Goal: Task Accomplishment & Management: Complete application form

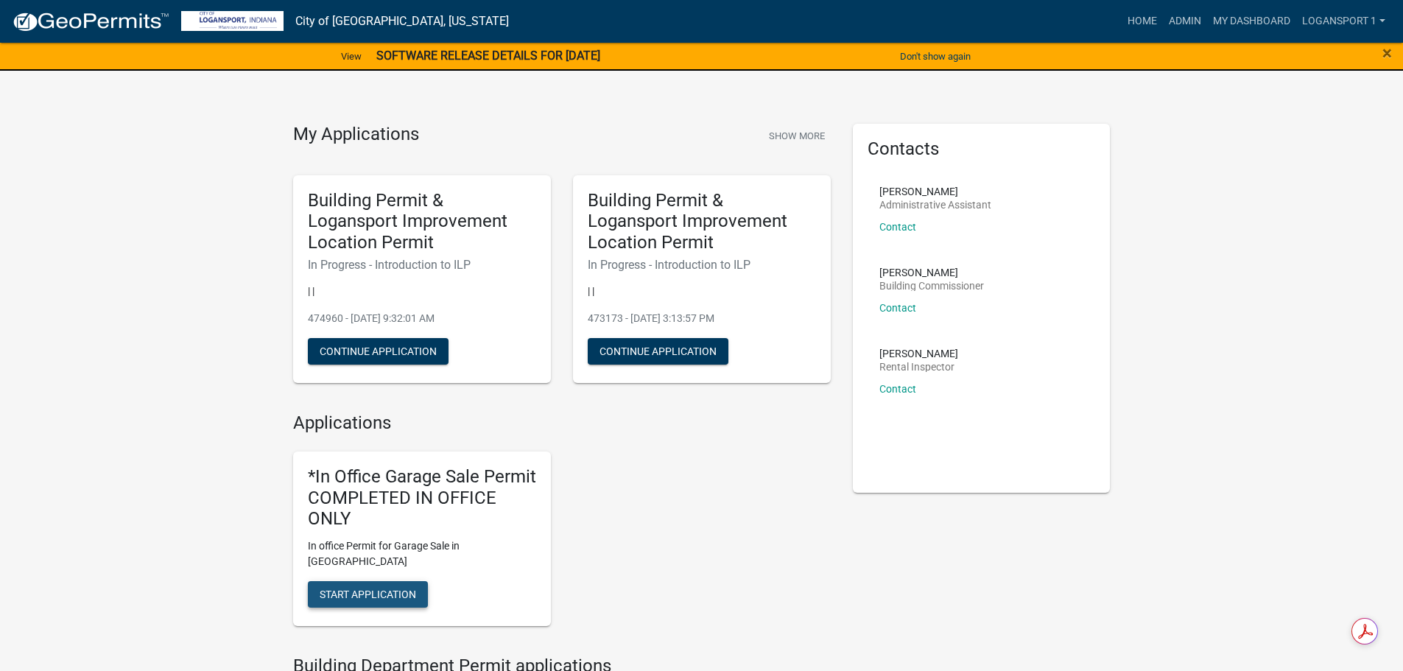
click at [378, 588] on span "Start Application" at bounding box center [368, 594] width 96 height 12
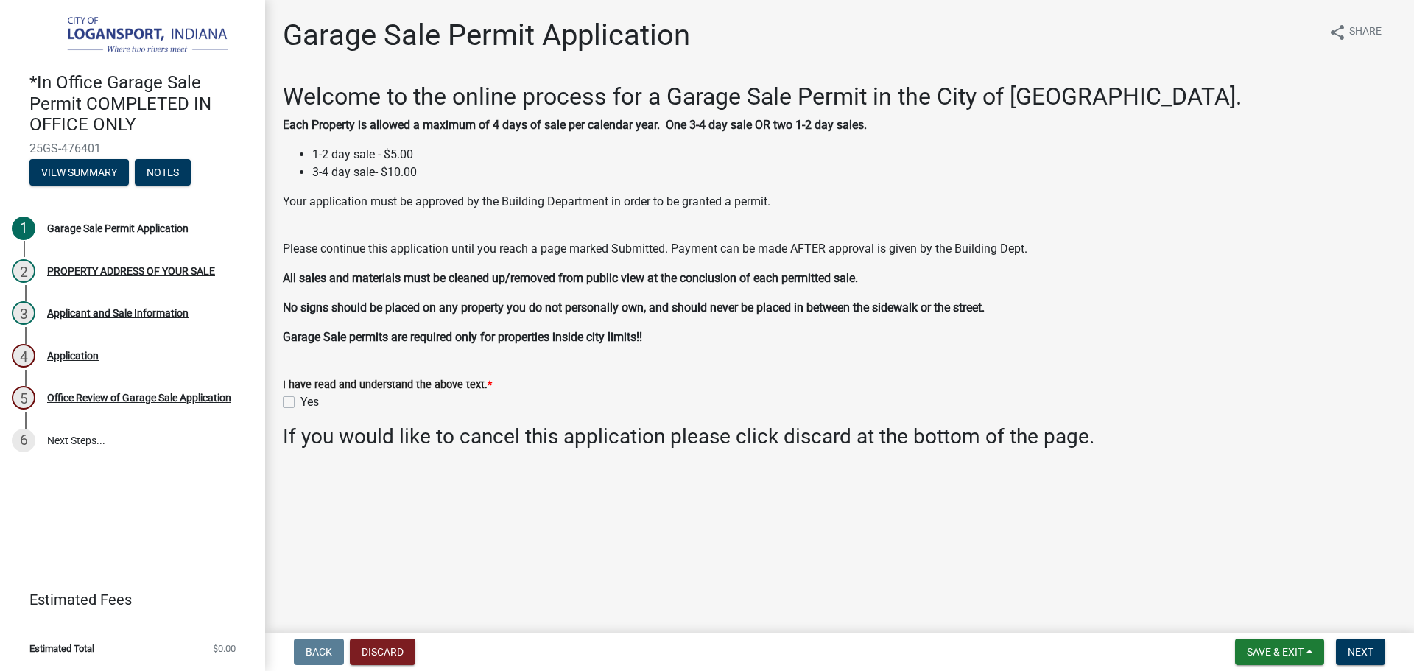
click at [300, 401] on label "Yes" at bounding box center [309, 402] width 18 height 18
click at [300, 401] on input "Yes" at bounding box center [305, 398] width 10 height 10
checkbox input "true"
click at [1366, 652] on span "Next" at bounding box center [1360, 652] width 26 height 12
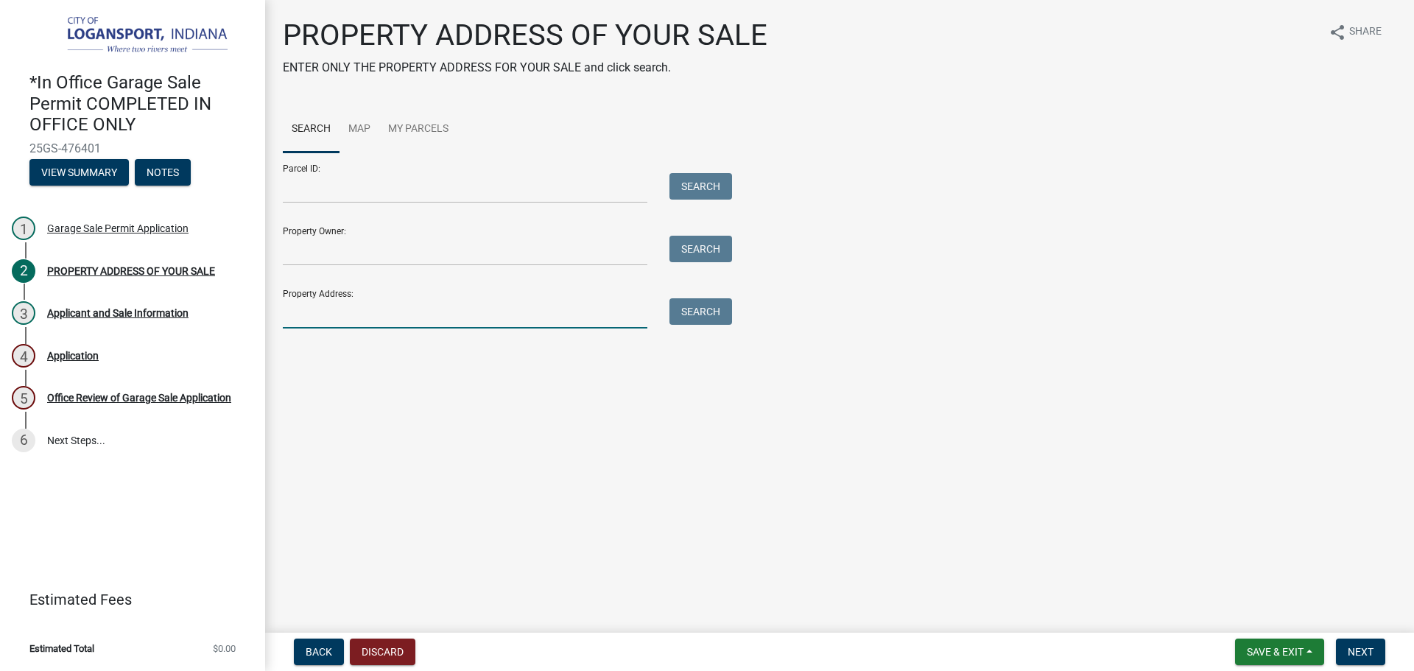
click at [448, 308] on input "Property Address:" at bounding box center [465, 313] width 364 height 30
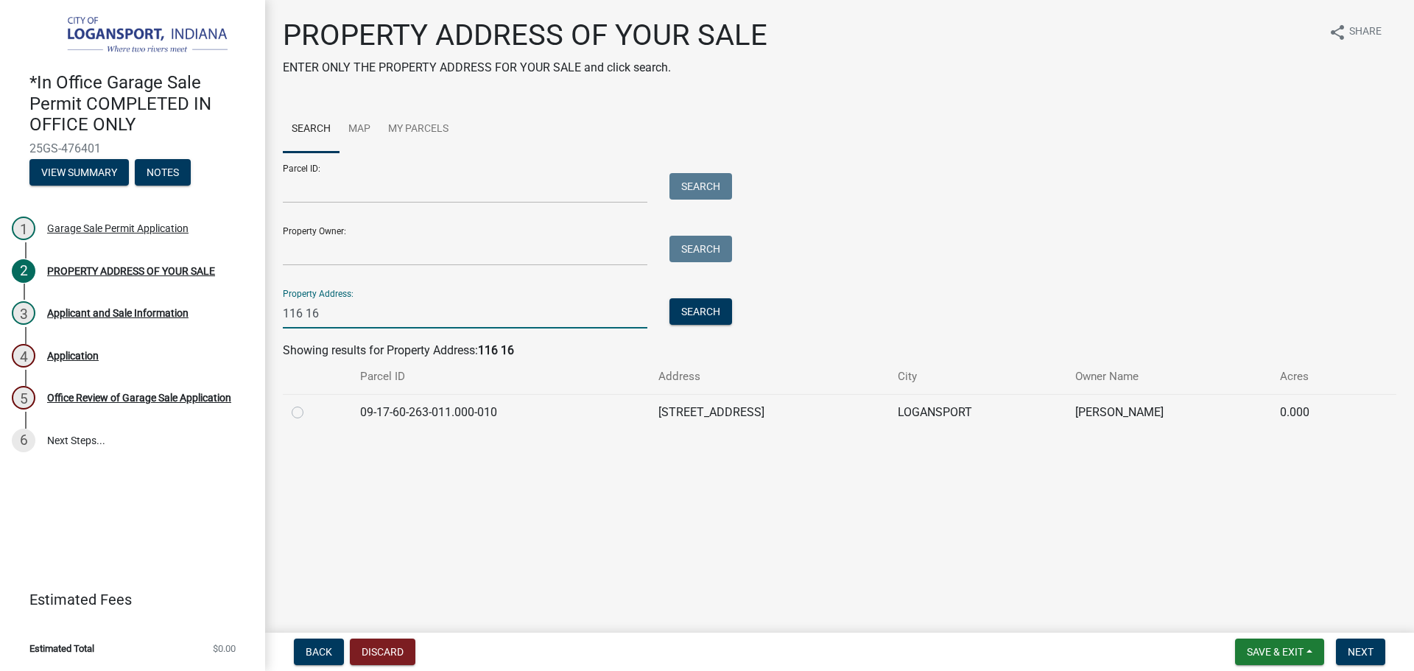
type input "116 16"
click at [309, 403] on label at bounding box center [309, 403] width 0 height 0
click at [309, 408] on input "radio" at bounding box center [314, 408] width 10 height 10
radio input "true"
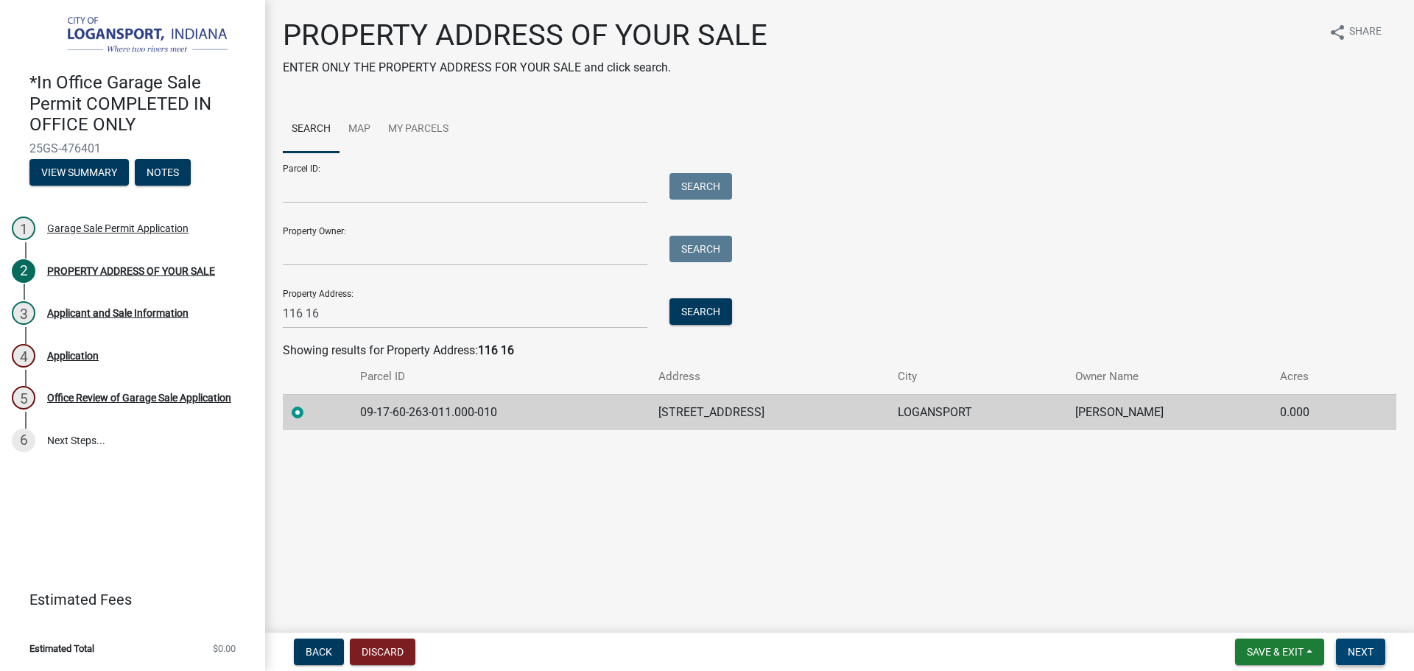
click at [1364, 648] on span "Next" at bounding box center [1360, 652] width 26 height 12
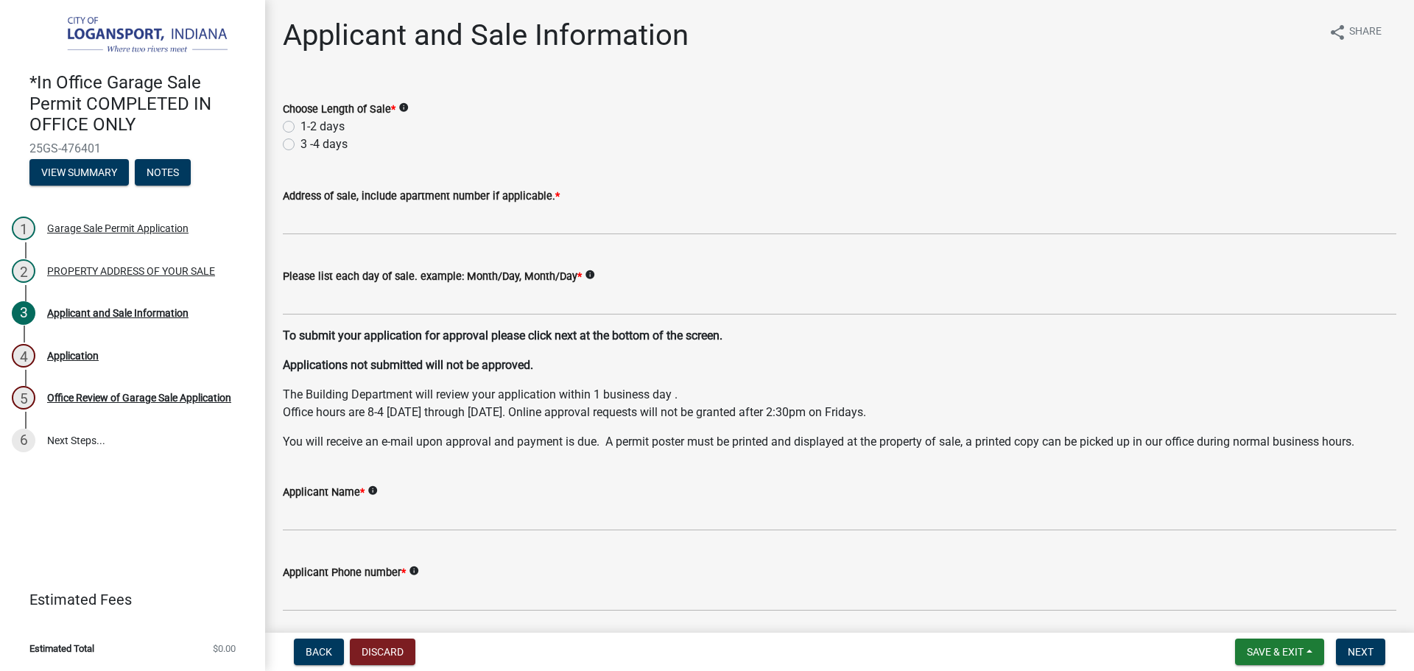
click at [300, 123] on label "1-2 days" at bounding box center [322, 127] width 44 height 18
click at [300, 123] on input "1-2 days" at bounding box center [305, 123] width 10 height 10
radio input "true"
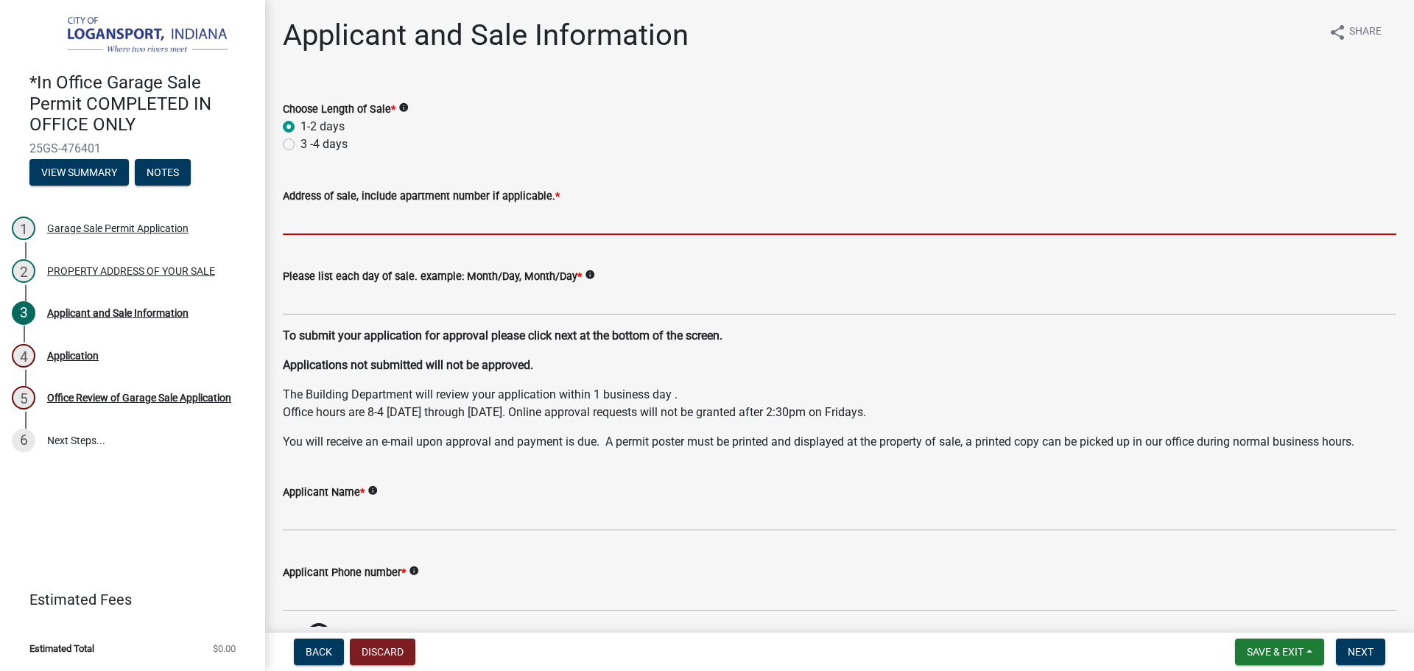
click at [412, 225] on input "Address of sale, include apartment number if applicable. *" at bounding box center [839, 220] width 1113 height 30
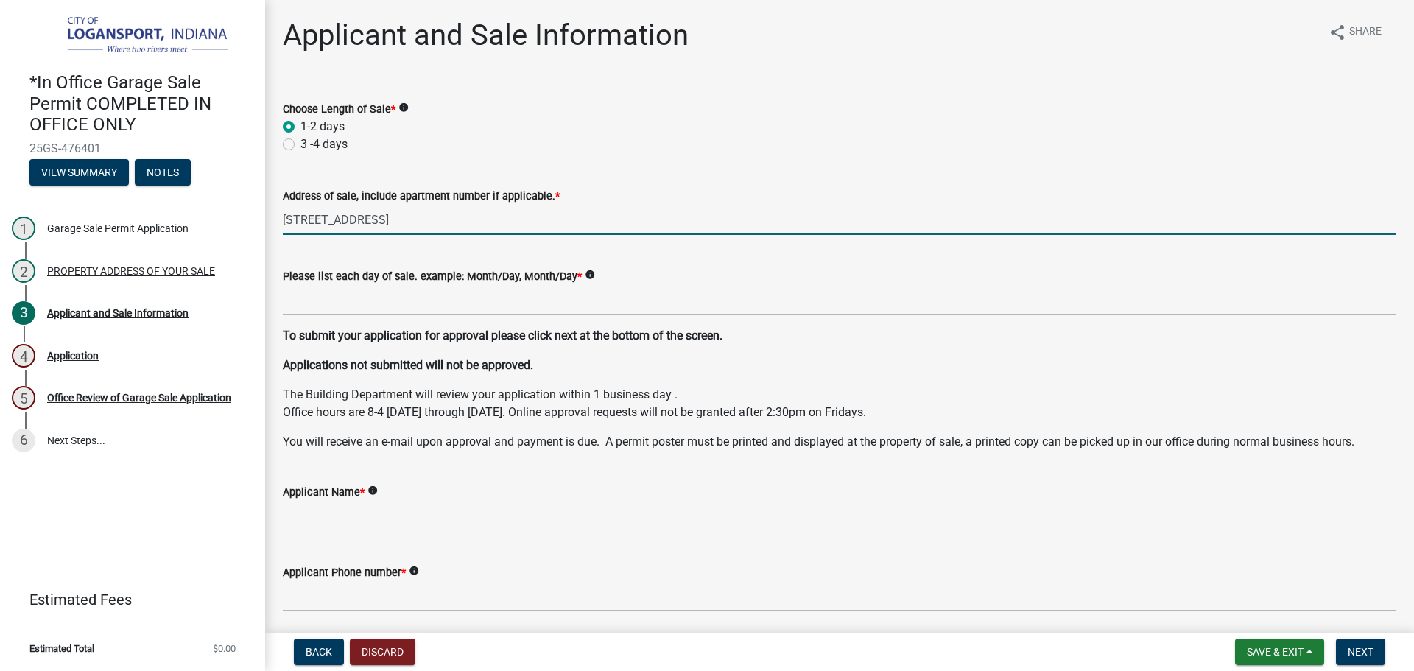
type input "[STREET_ADDRESS]"
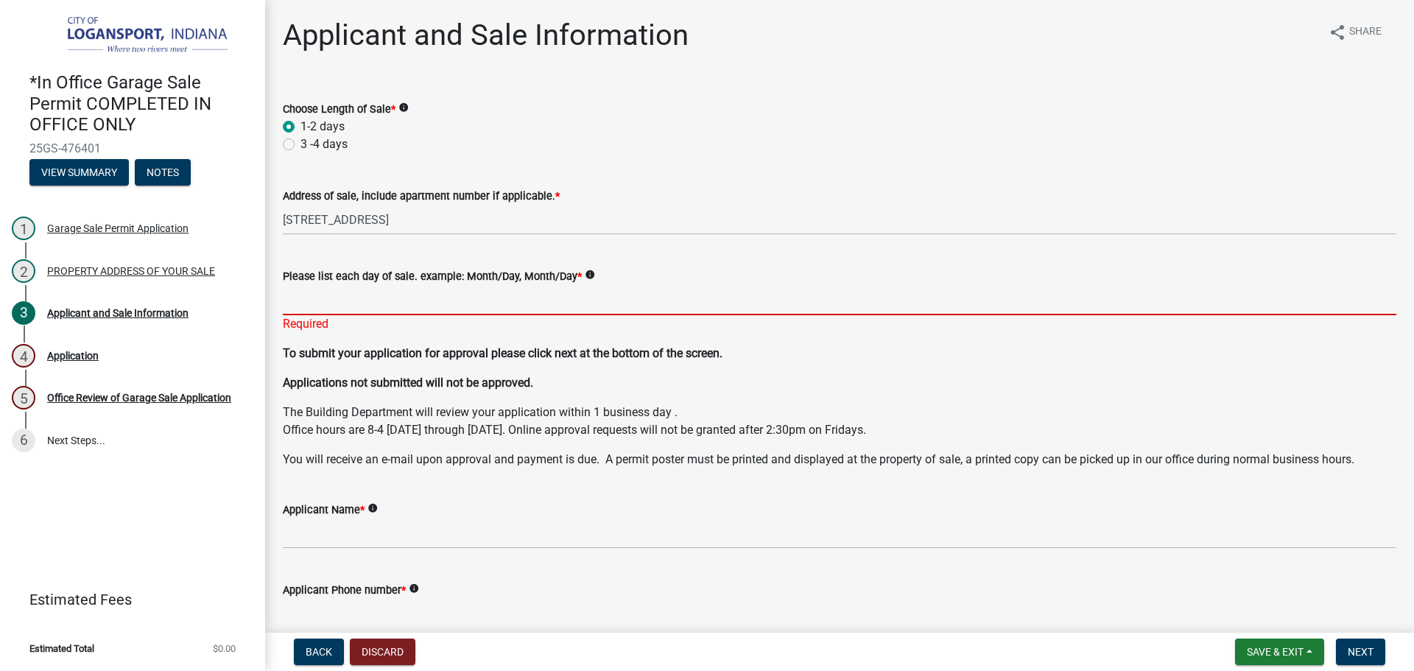
click at [462, 301] on input "Please list each day of sale. example: Month/Day, Month/Day *" at bounding box center [839, 300] width 1113 height 30
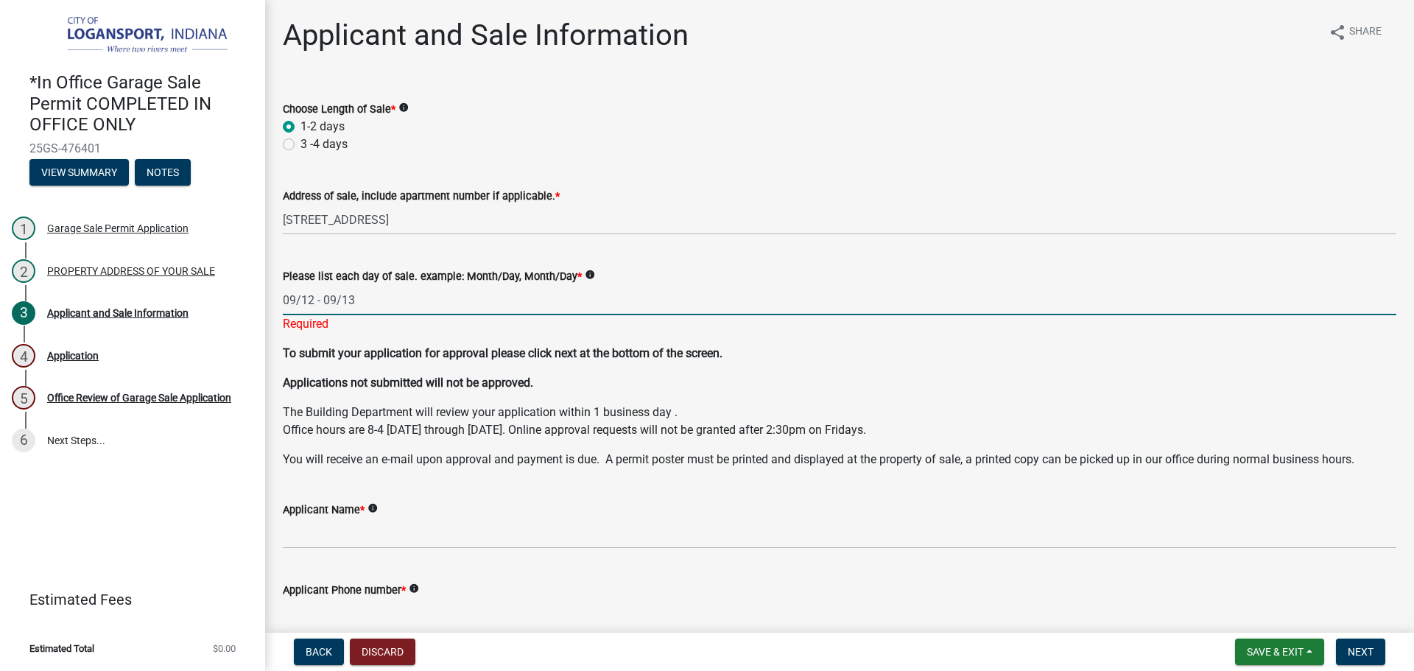
type input "09/12 - 09/13"
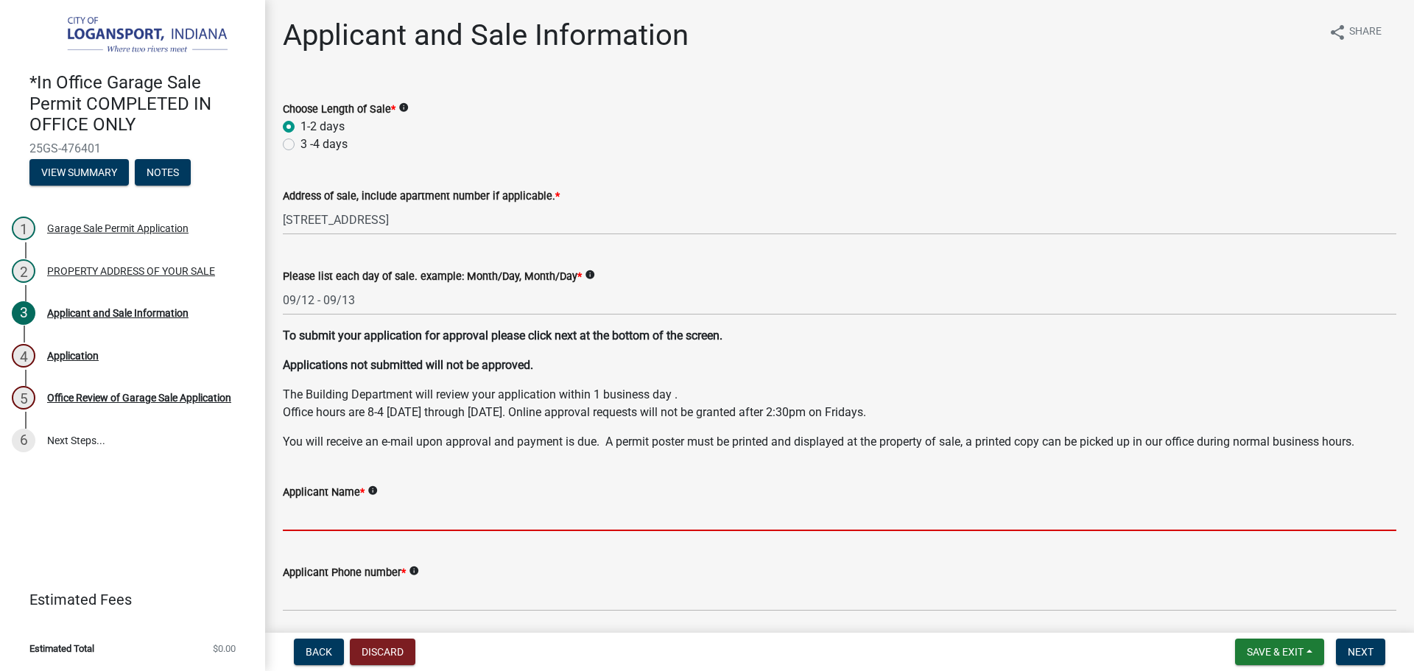
click at [484, 519] on input "Applicant Name *" at bounding box center [839, 516] width 1113 height 30
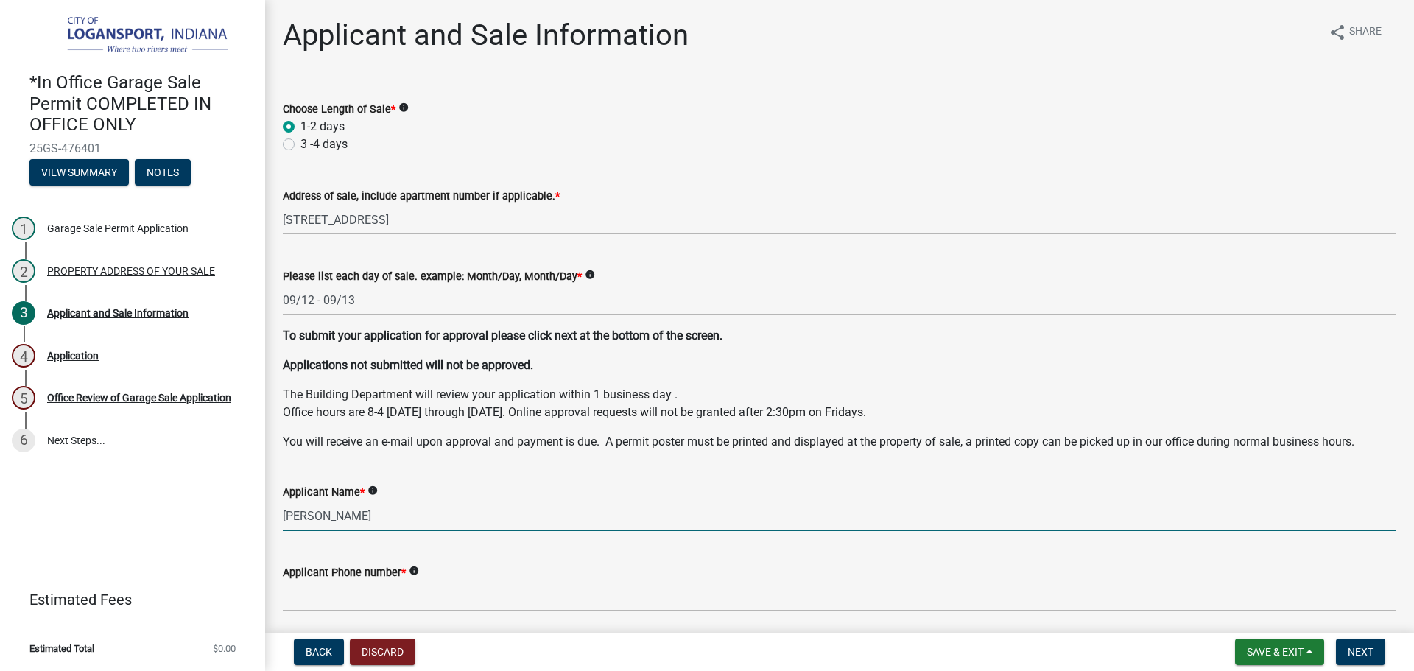
type input "[PERSON_NAME]"
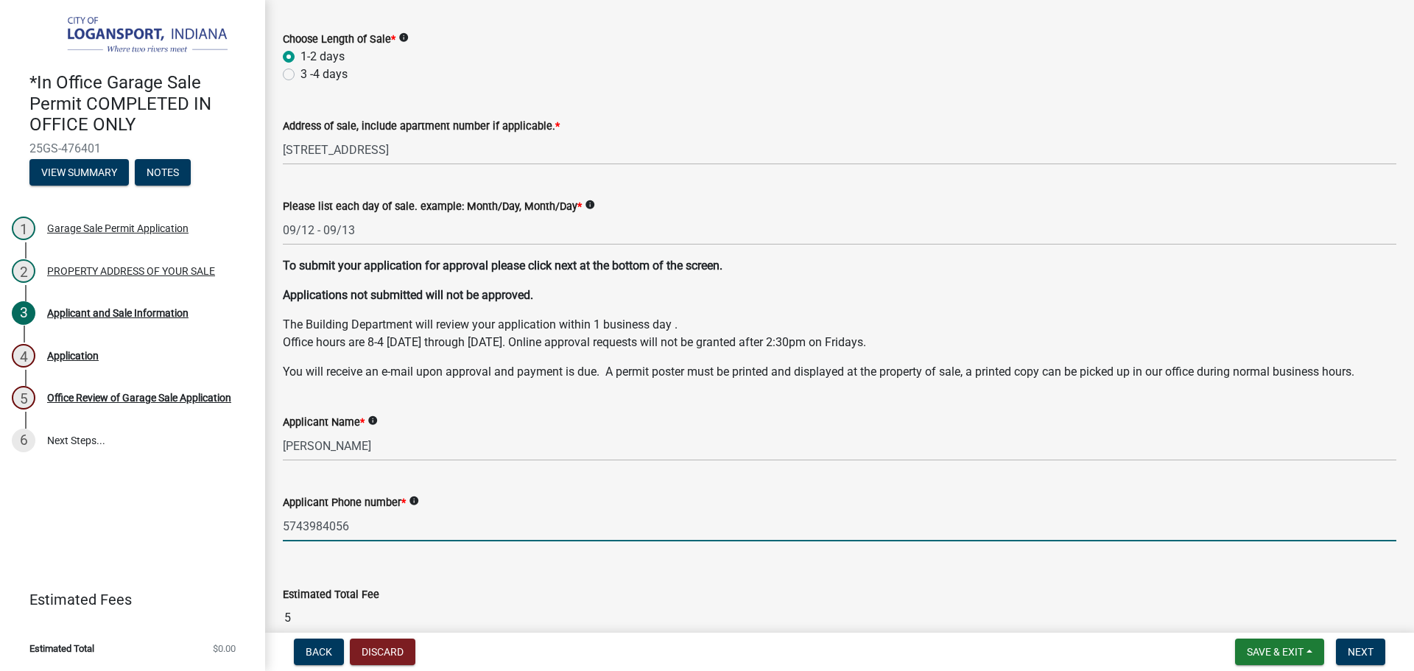
scroll to position [147, 0]
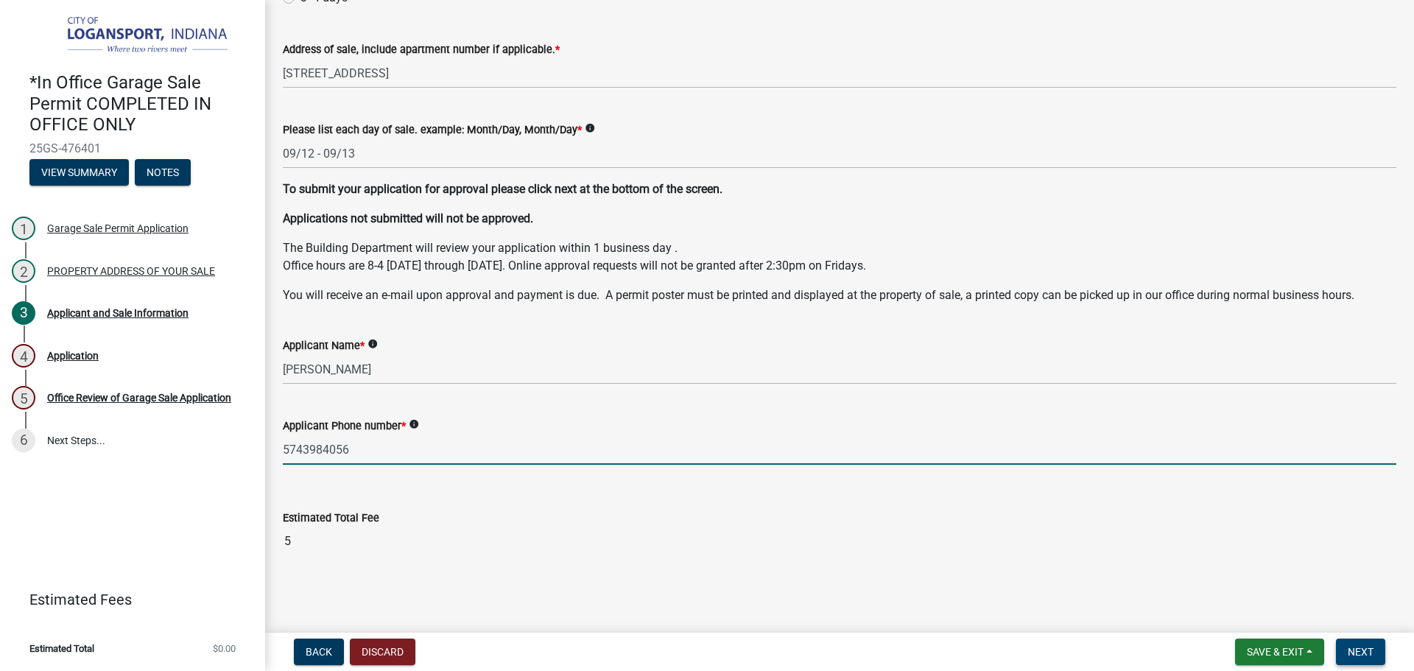
type input "5743984056"
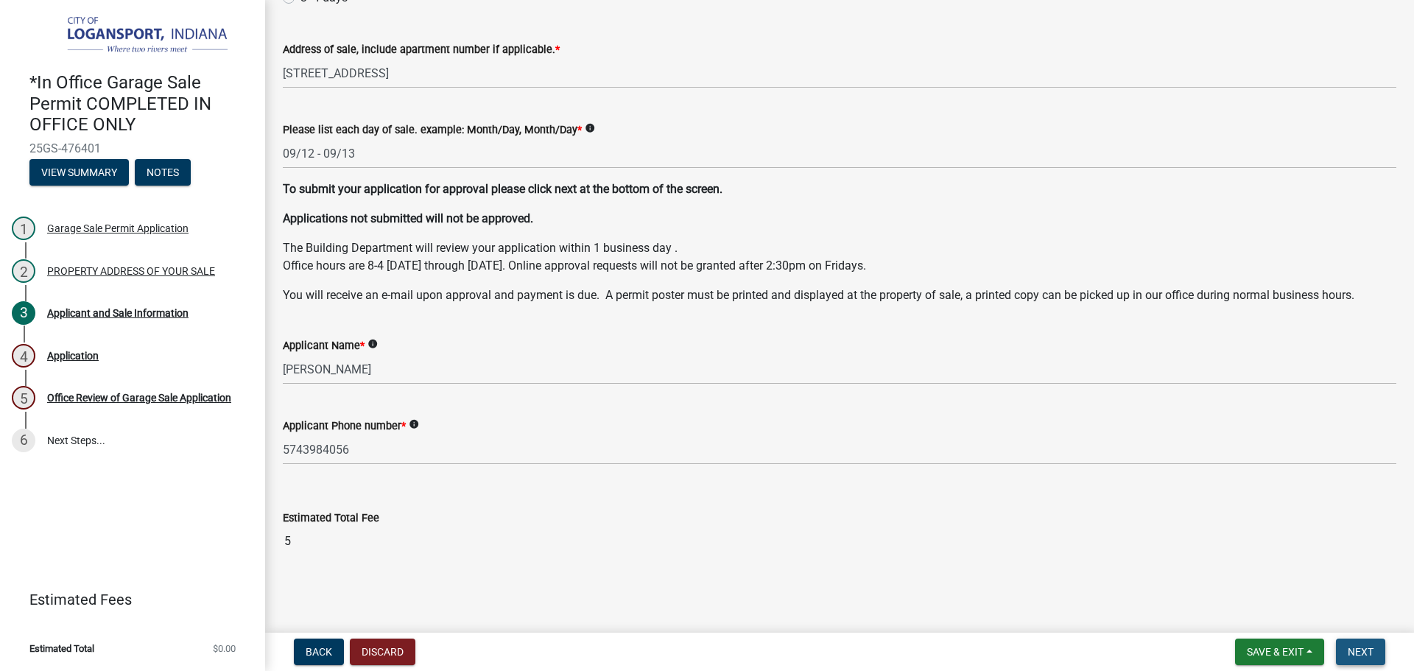
click at [1369, 653] on span "Next" at bounding box center [1360, 652] width 26 height 12
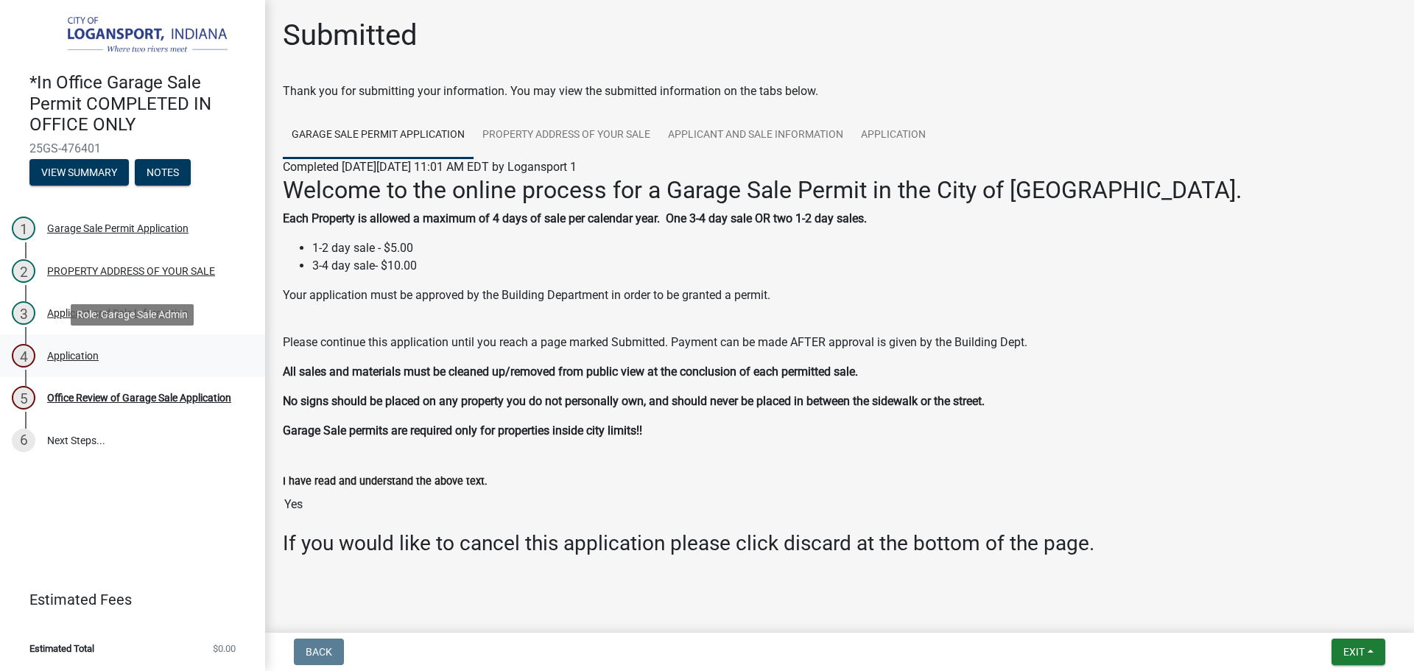
click at [119, 356] on div "4 Application" at bounding box center [127, 356] width 230 height 24
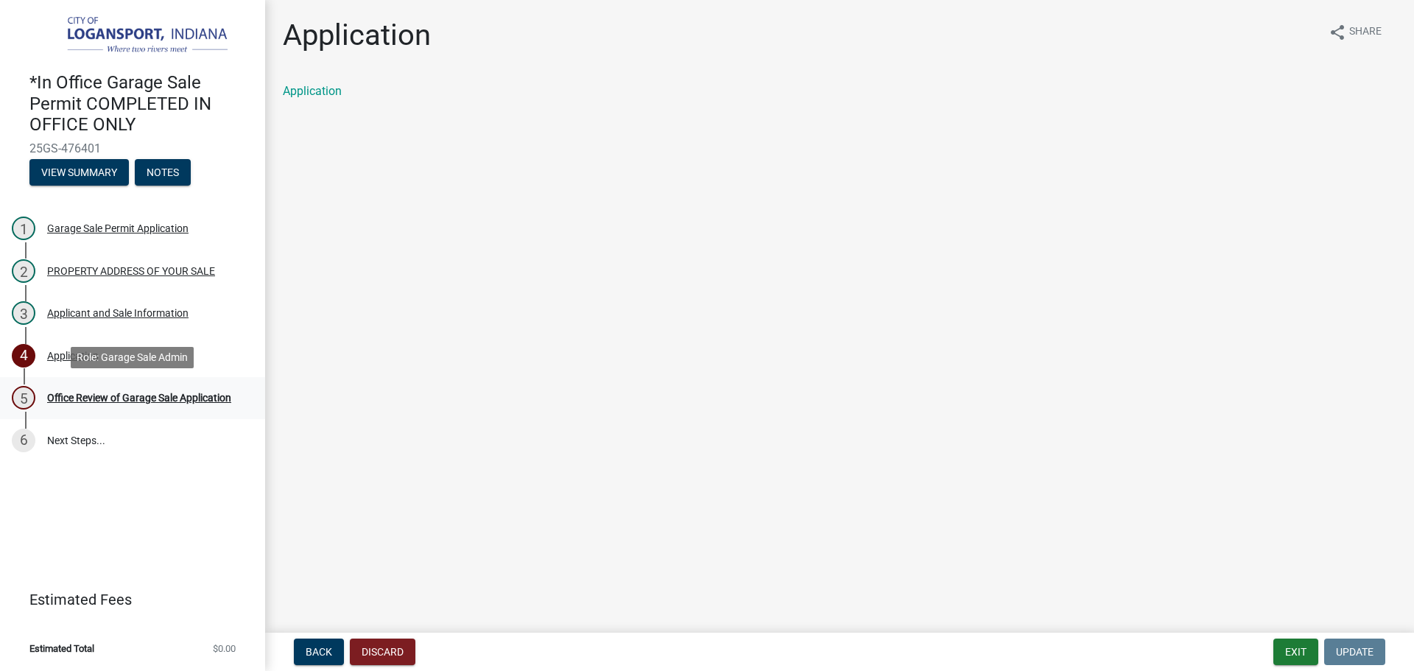
click at [119, 389] on div "5 Office Review of Garage Sale Application" at bounding box center [127, 398] width 230 height 24
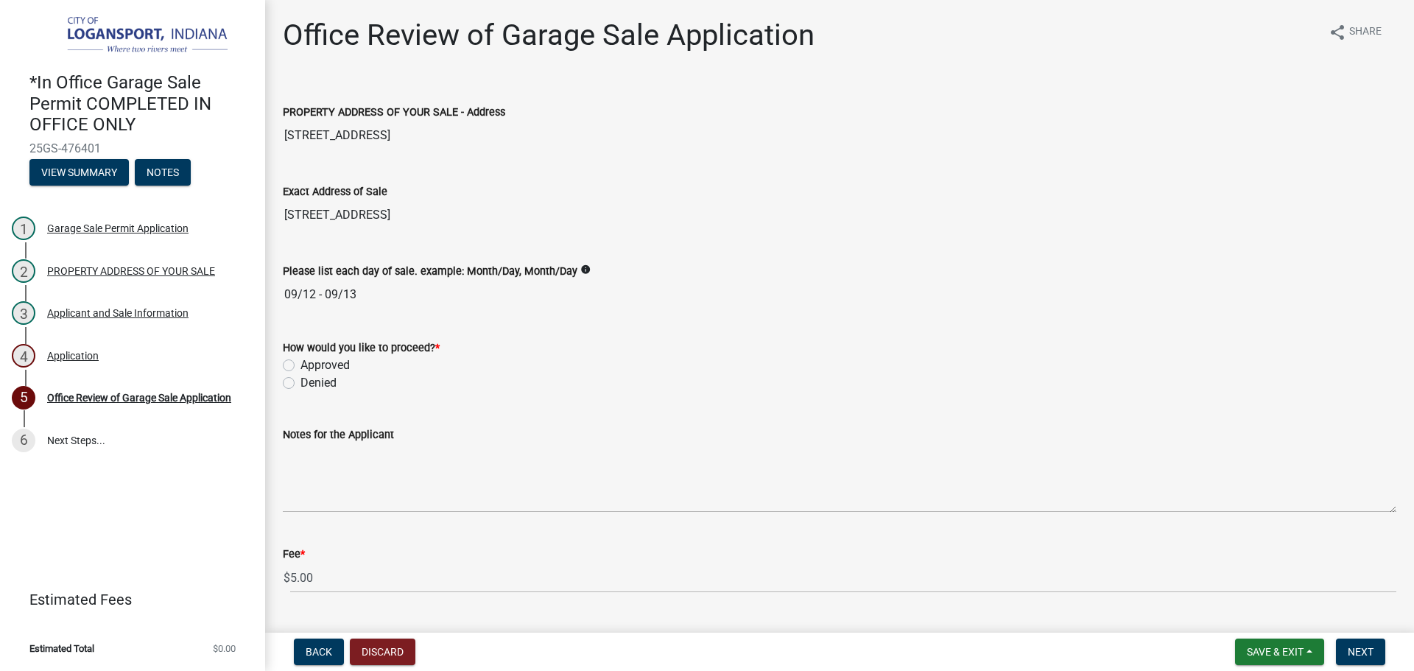
click at [297, 364] on div "Approved" at bounding box center [839, 365] width 1113 height 18
click at [300, 362] on label "Approved" at bounding box center [324, 365] width 49 height 18
click at [300, 362] on input "Approved" at bounding box center [305, 361] width 10 height 10
radio input "true"
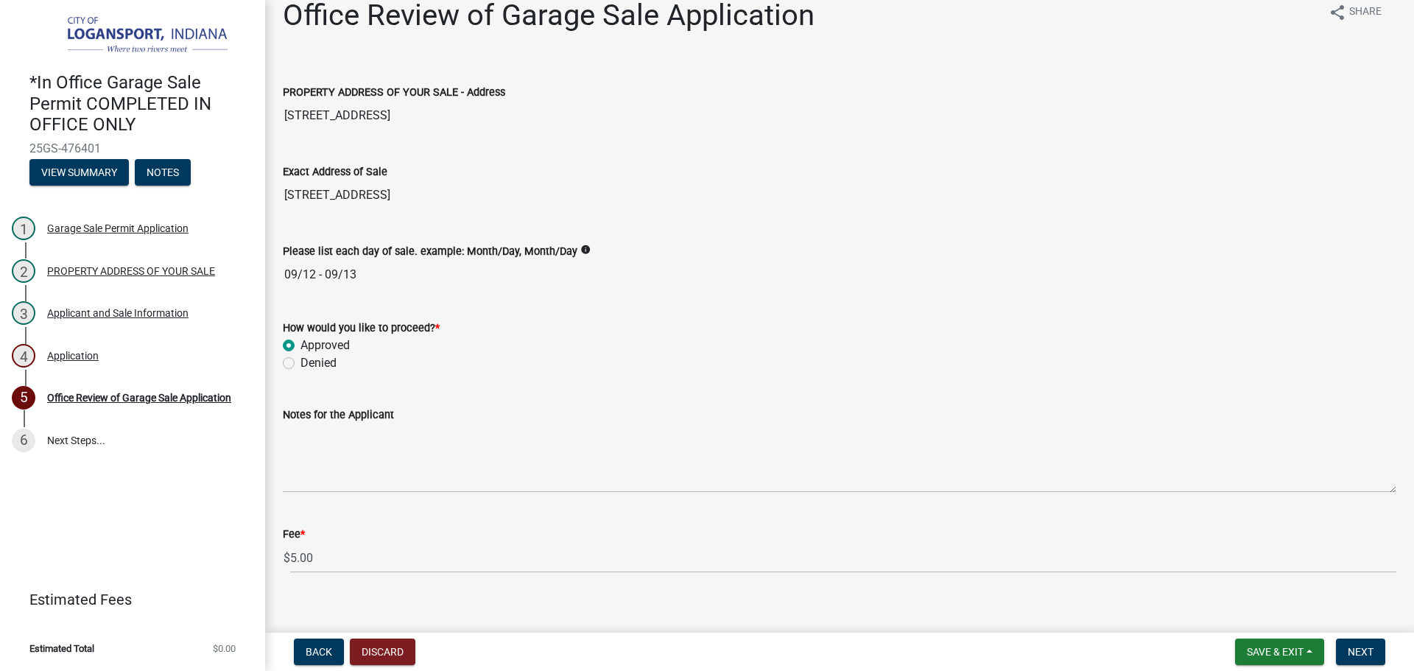
scroll to position [37, 0]
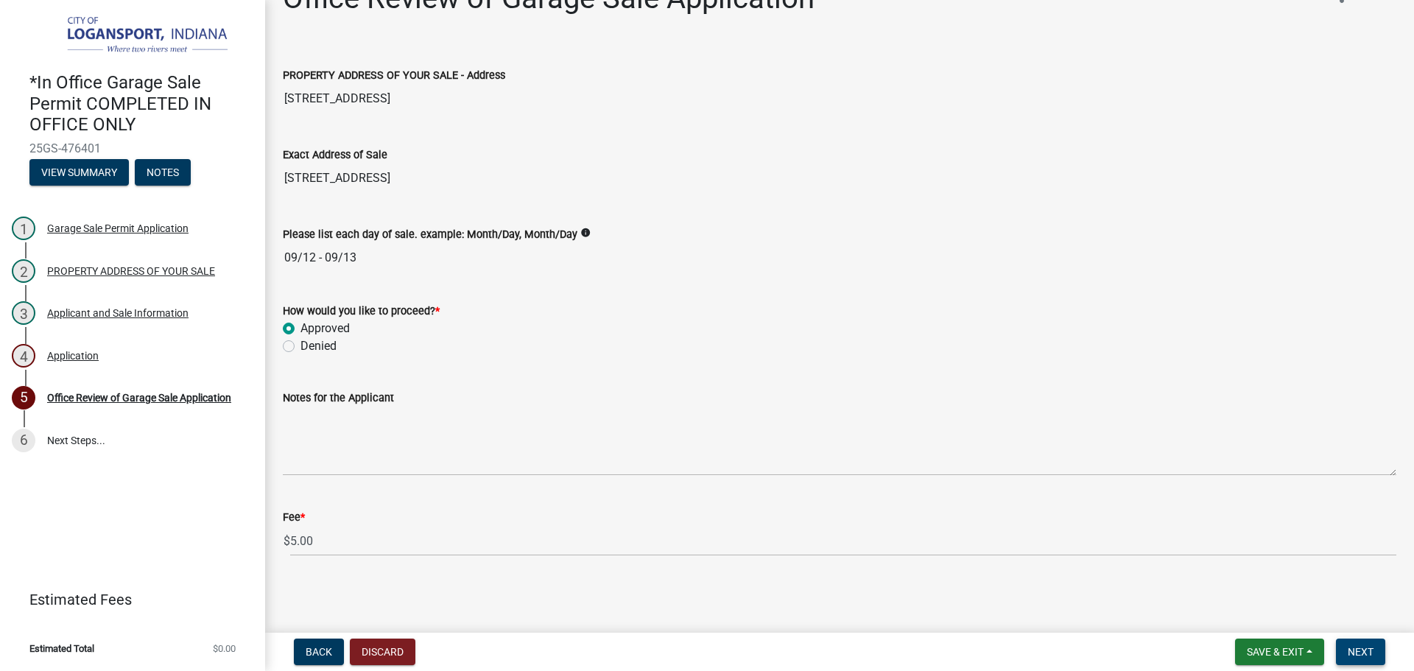
click at [1356, 646] on span "Next" at bounding box center [1360, 652] width 26 height 12
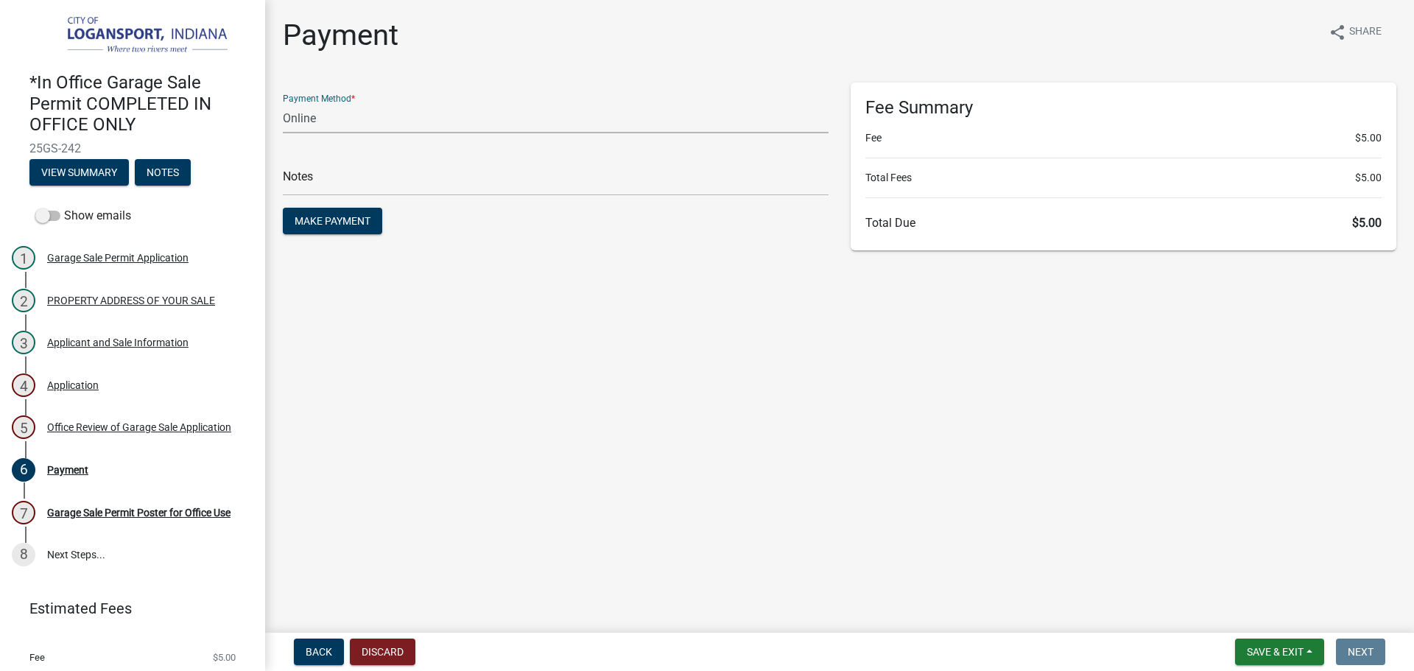
click at [374, 121] on select "Credit Card POS Check Cash Online" at bounding box center [556, 118] width 546 height 30
select select "2: 1"
click at [283, 103] on select "Credit Card POS Check Cash Online" at bounding box center [556, 118] width 546 height 30
click at [666, 295] on main "Payment share Share Payment Method * Credit Card POS Check Cash Online Notes Ma…" at bounding box center [839, 313] width 1149 height 627
click at [599, 179] on input "text" at bounding box center [556, 181] width 546 height 30
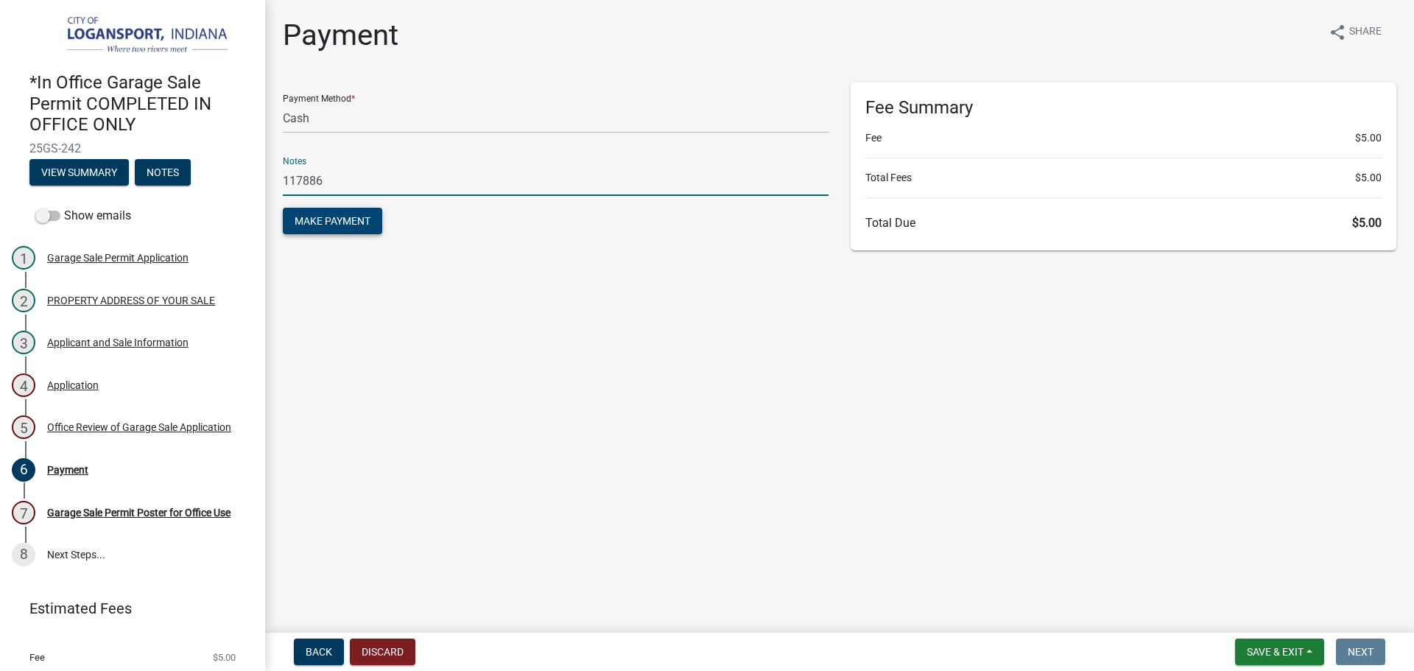
type input "117886"
click at [362, 215] on span "Make Payment" at bounding box center [333, 221] width 76 height 12
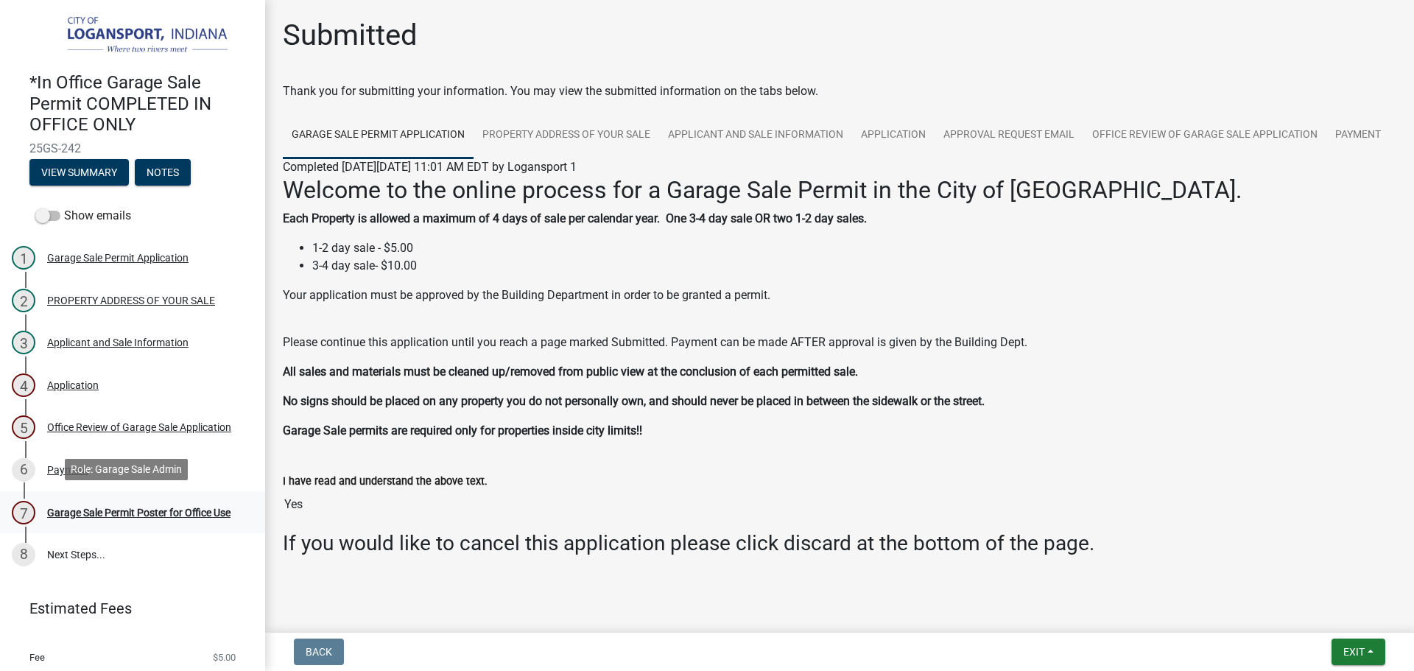
click at [154, 507] on div "Garage Sale Permit Poster for Office Use" at bounding box center [138, 512] width 183 height 10
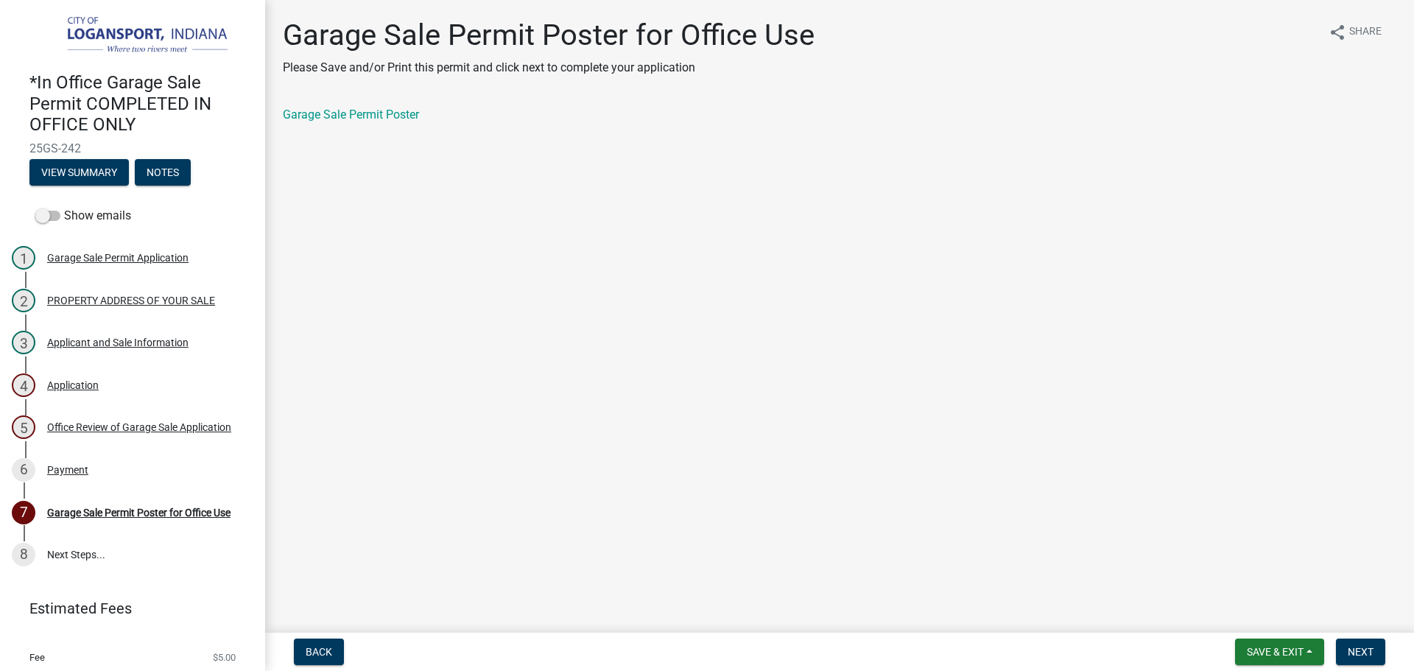
click at [362, 105] on div "Garage Sale Permit Poster for Office Use Please Save and/or Print this permit a…" at bounding box center [839, 83] width 1135 height 131
click at [362, 109] on link "Garage Sale Permit Poster" at bounding box center [351, 114] width 136 height 14
click at [1361, 644] on button "Next" at bounding box center [1360, 651] width 49 height 27
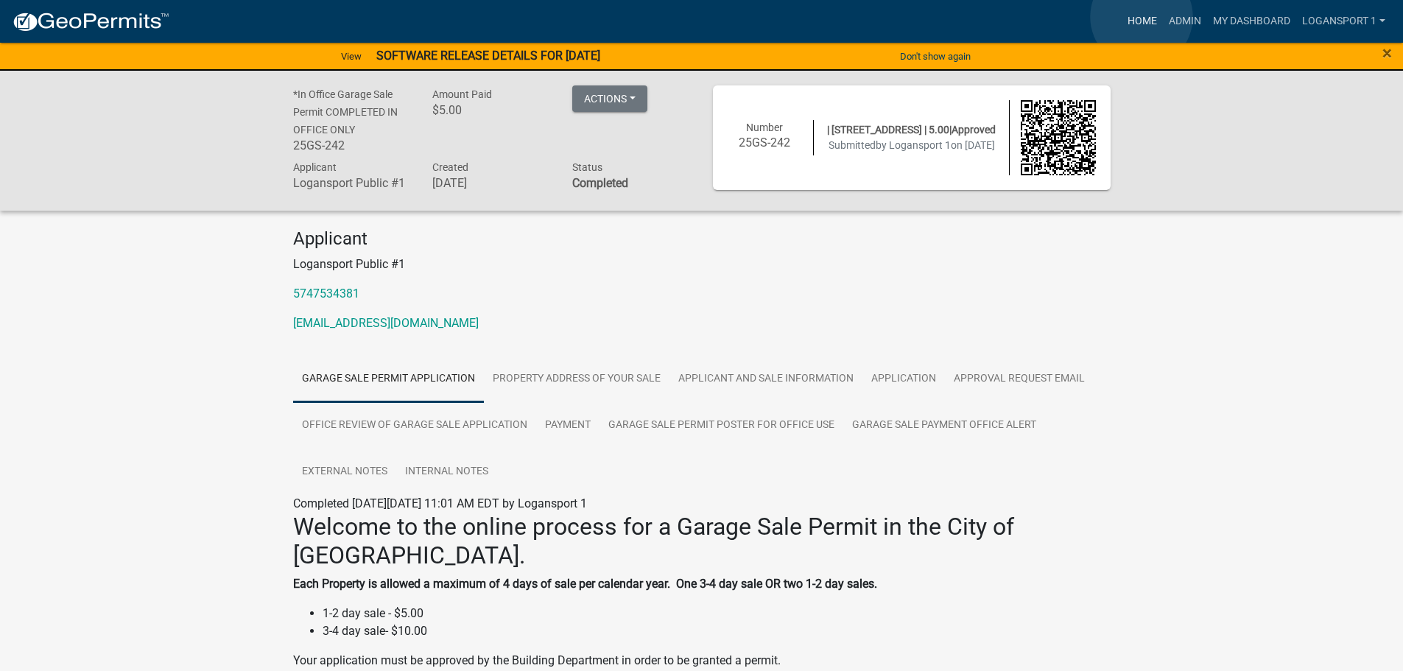
click at [1141, 17] on link "Home" at bounding box center [1141, 21] width 41 height 28
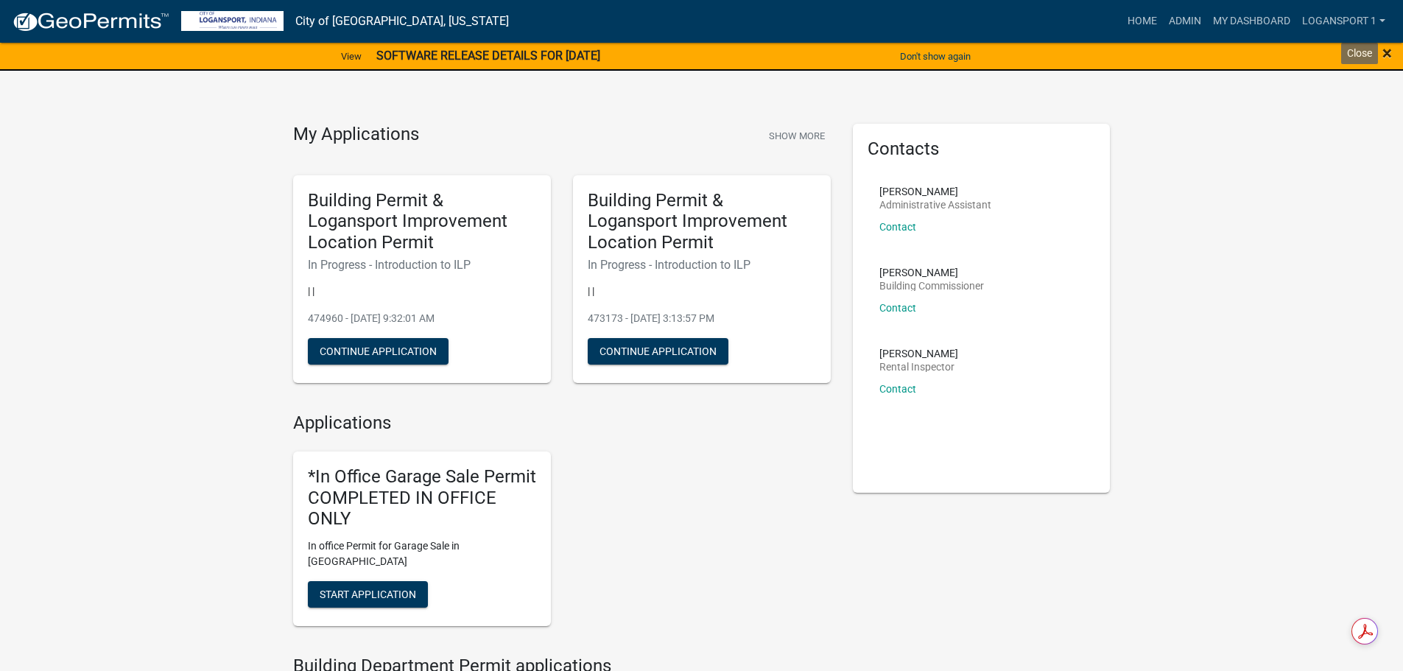
click at [1386, 50] on span "×" at bounding box center [1387, 53] width 10 height 21
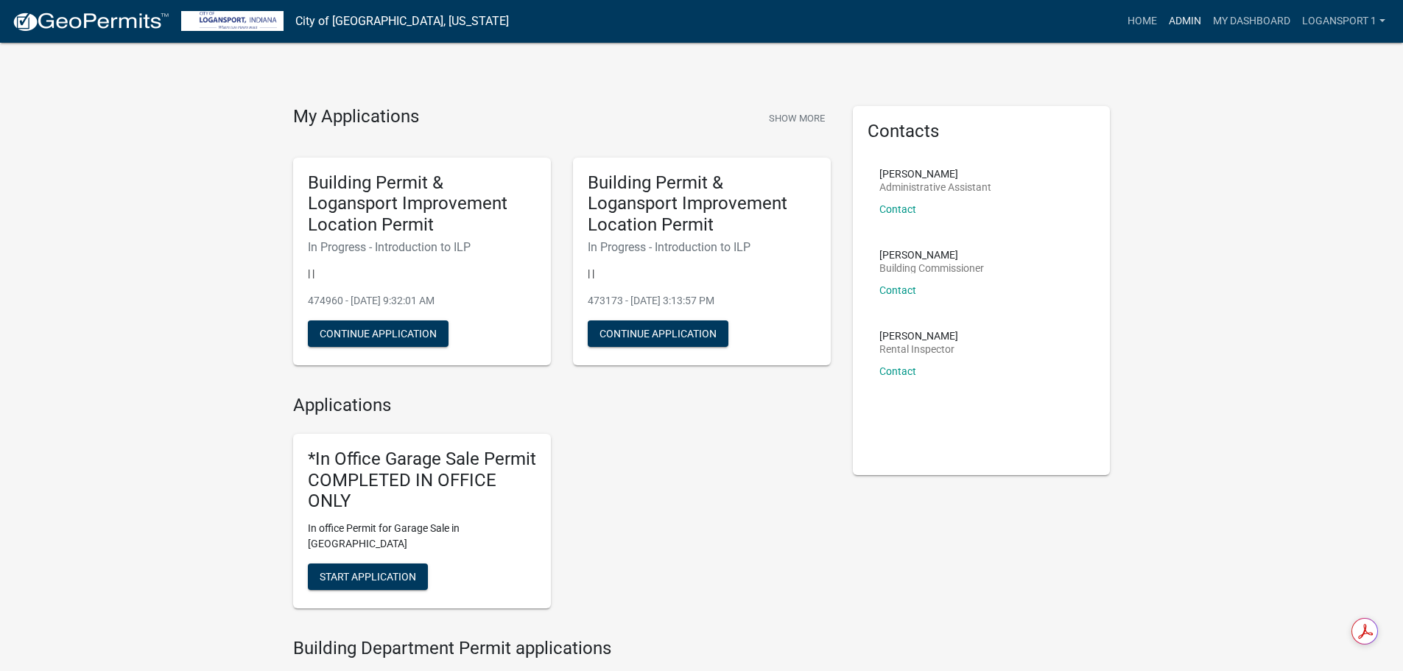
click at [1182, 17] on link "Admin" at bounding box center [1185, 21] width 44 height 28
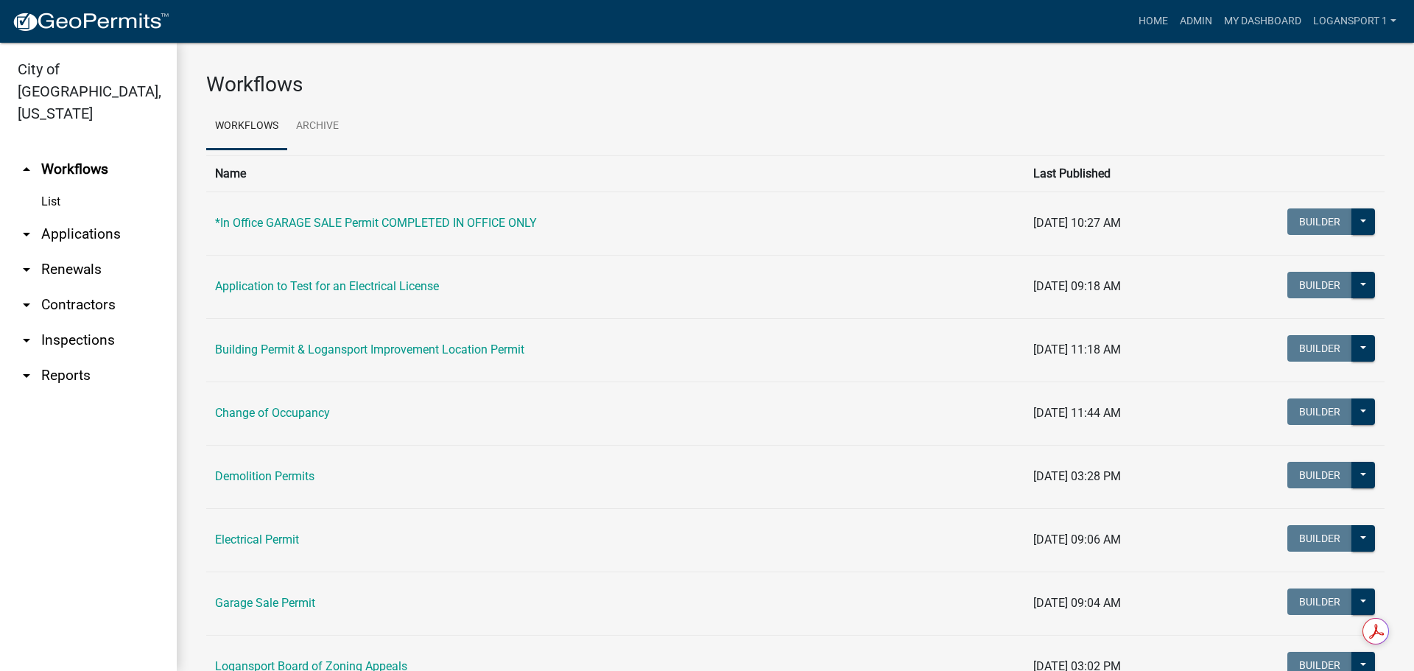
click at [49, 216] on link "arrow_drop_down Applications" at bounding box center [88, 233] width 177 height 35
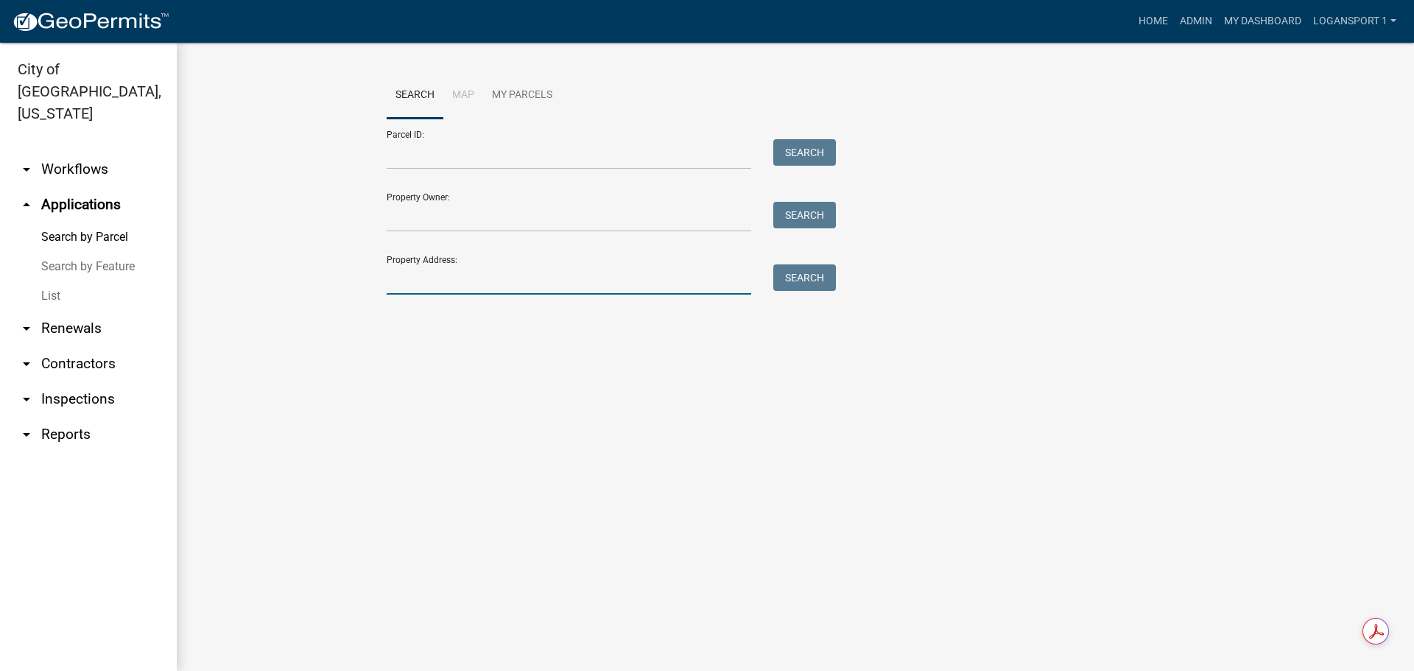
click at [450, 264] on input "Property Address:" at bounding box center [569, 279] width 364 height 30
type input "1"
click at [68, 281] on link "List" at bounding box center [88, 295] width 177 height 29
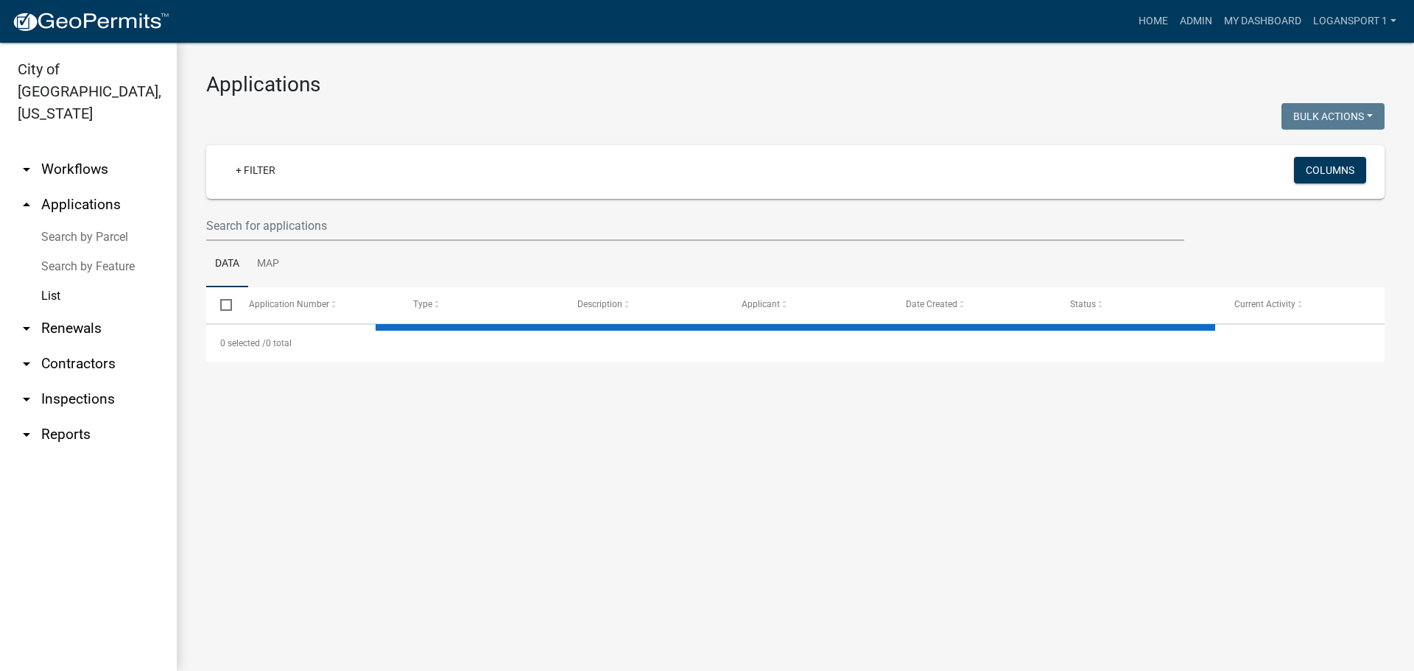
click at [346, 206] on wm-filter-builder "+ Filter Columns" at bounding box center [795, 193] width 1178 height 96
click at [358, 221] on input "text" at bounding box center [695, 226] width 978 height 30
select select "2: 50"
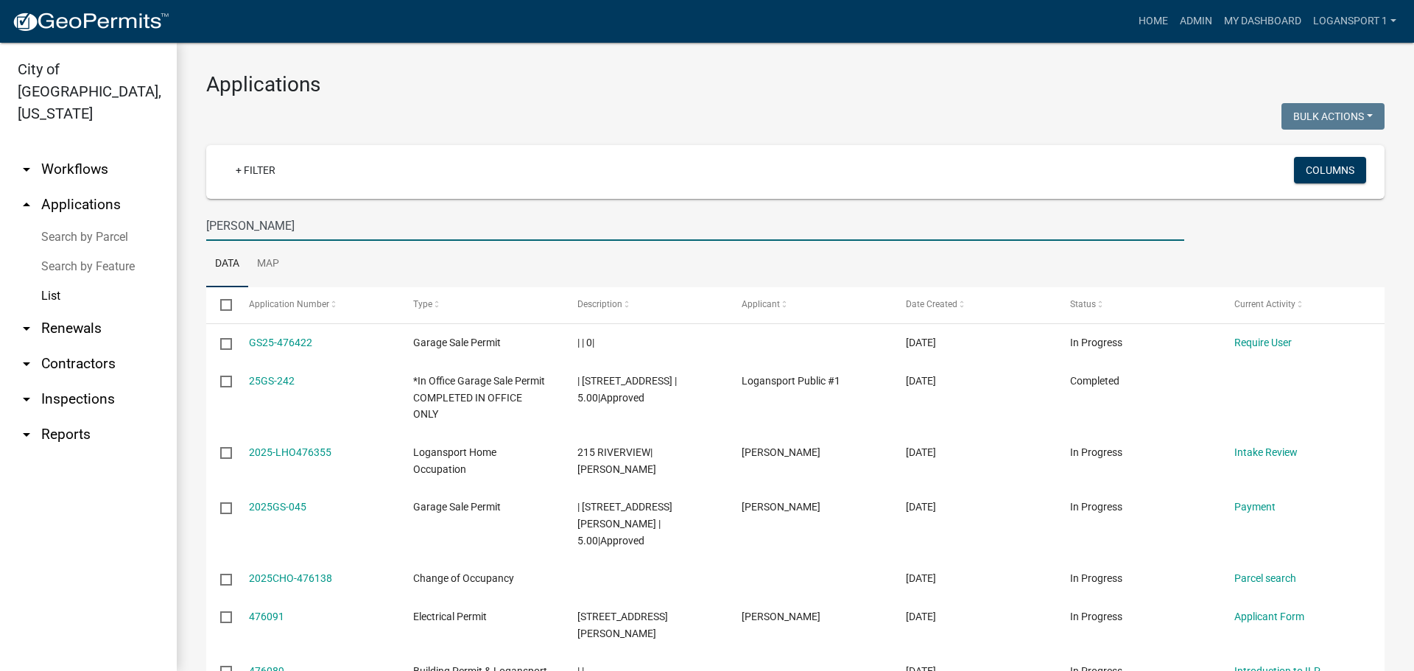
type input "[PERSON_NAME]"
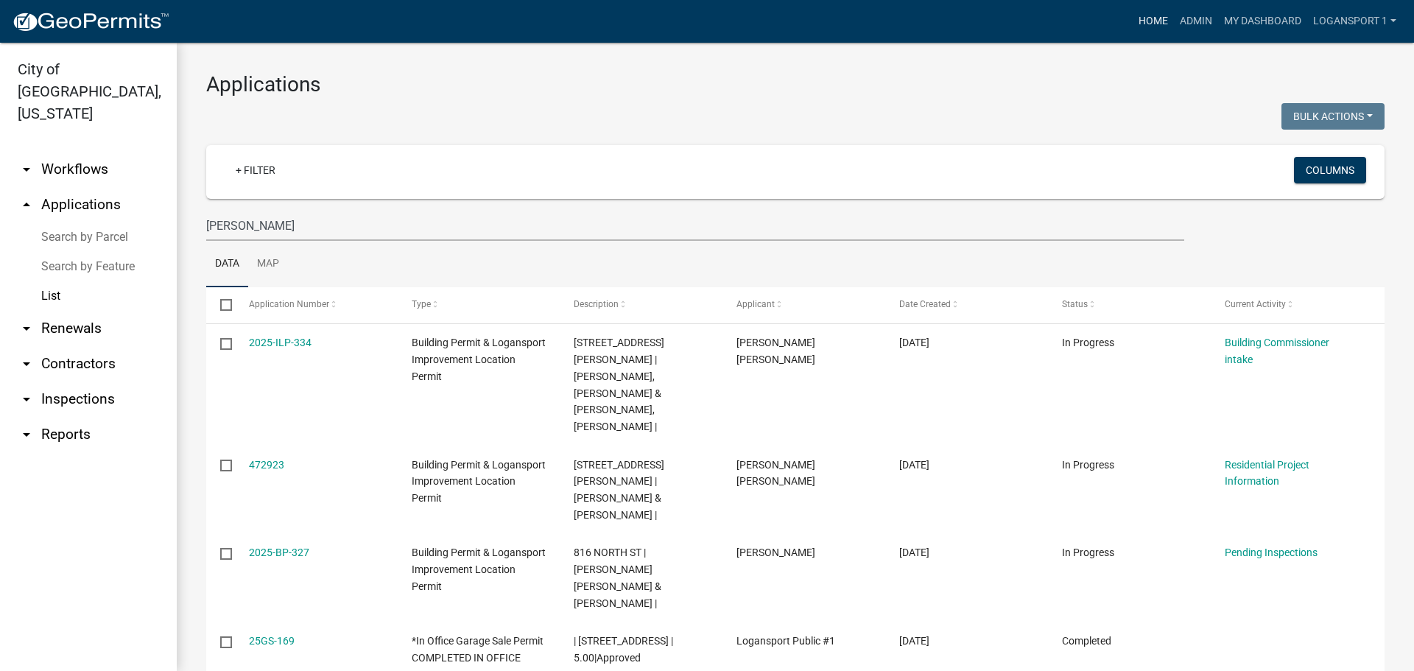
click at [1154, 19] on link "Home" at bounding box center [1152, 21] width 41 height 28
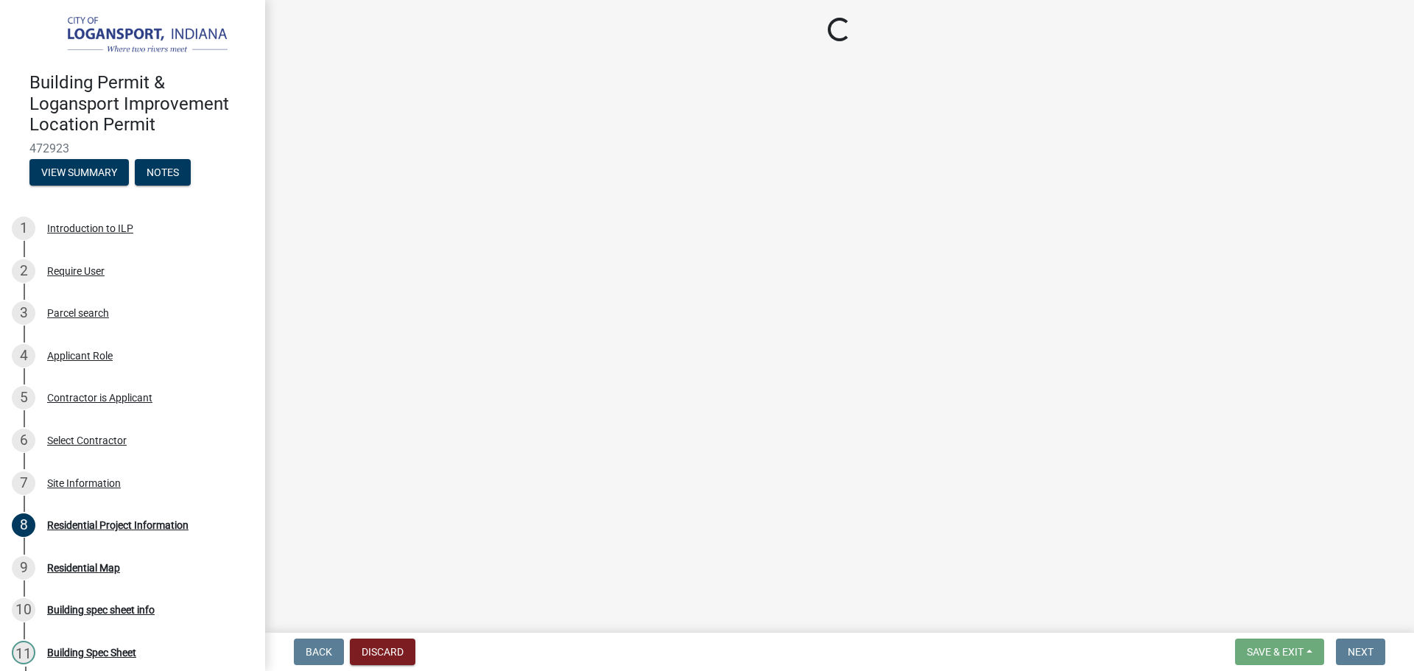
select select "b8a7655a-e911-4aac-a321-69e5bfba2fef"
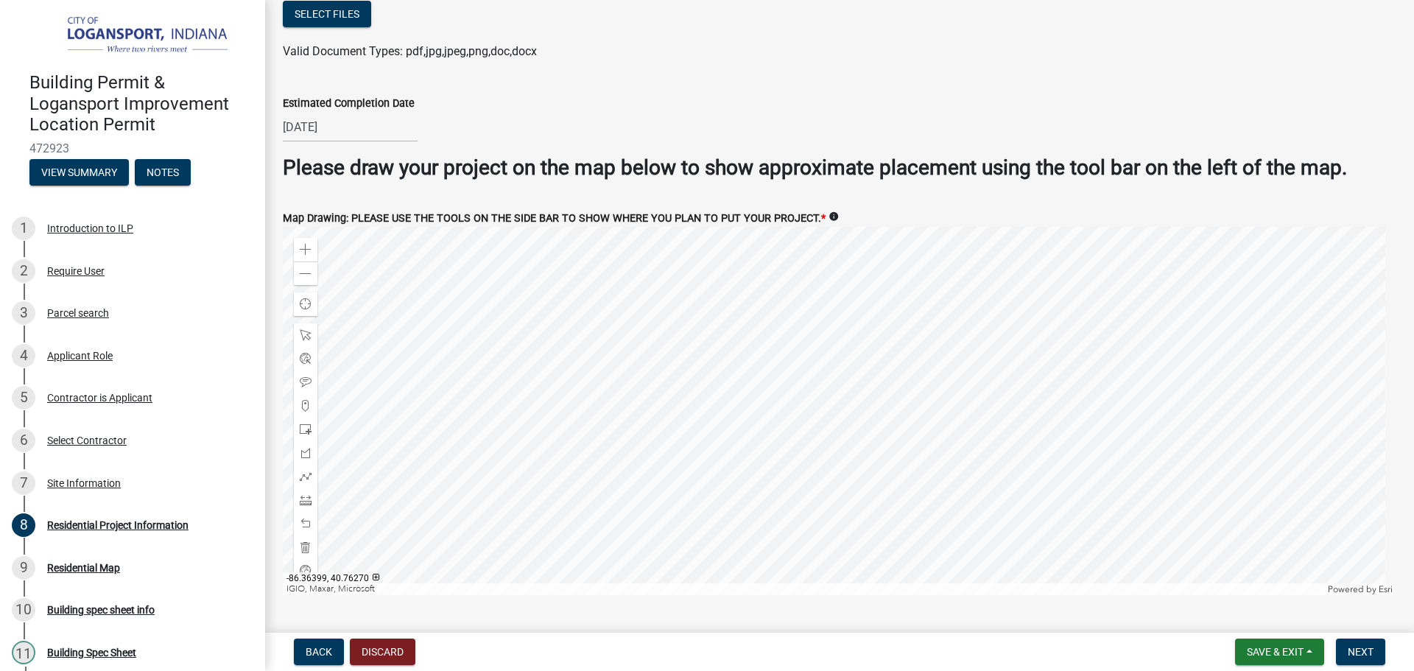
scroll to position [2831, 0]
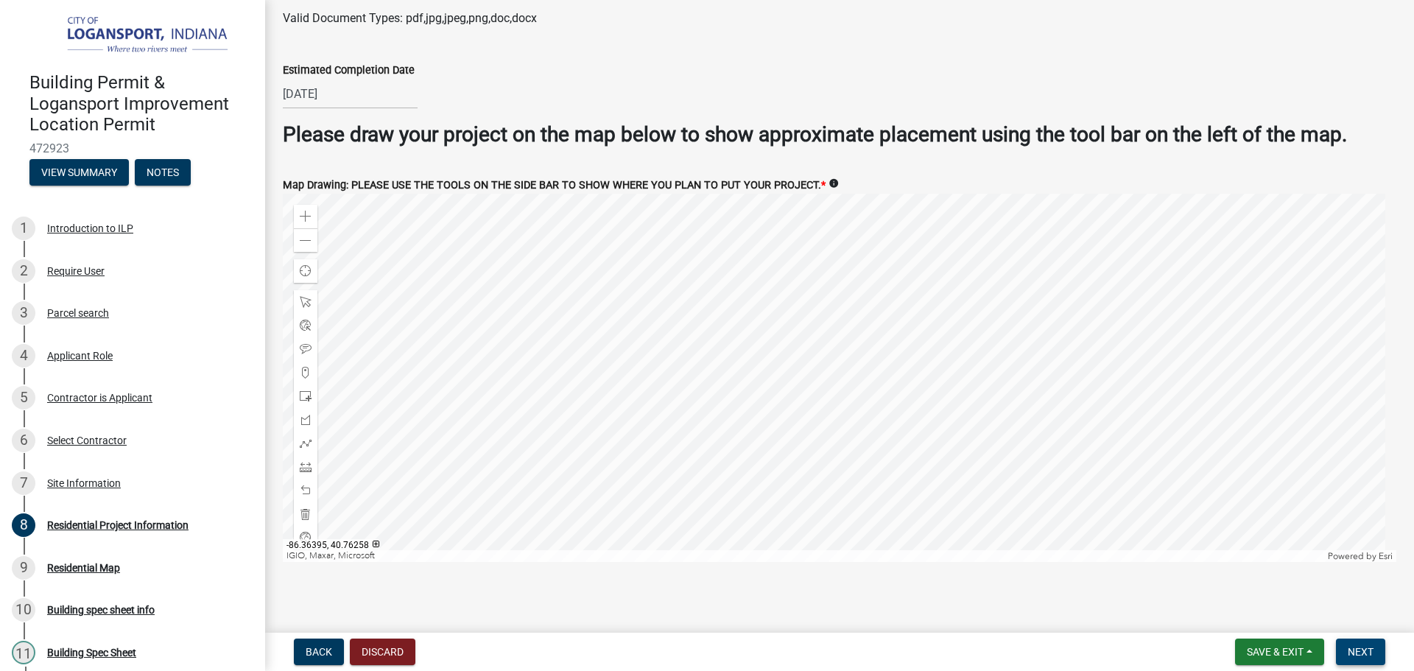
click at [1372, 650] on span "Next" at bounding box center [1360, 652] width 26 height 12
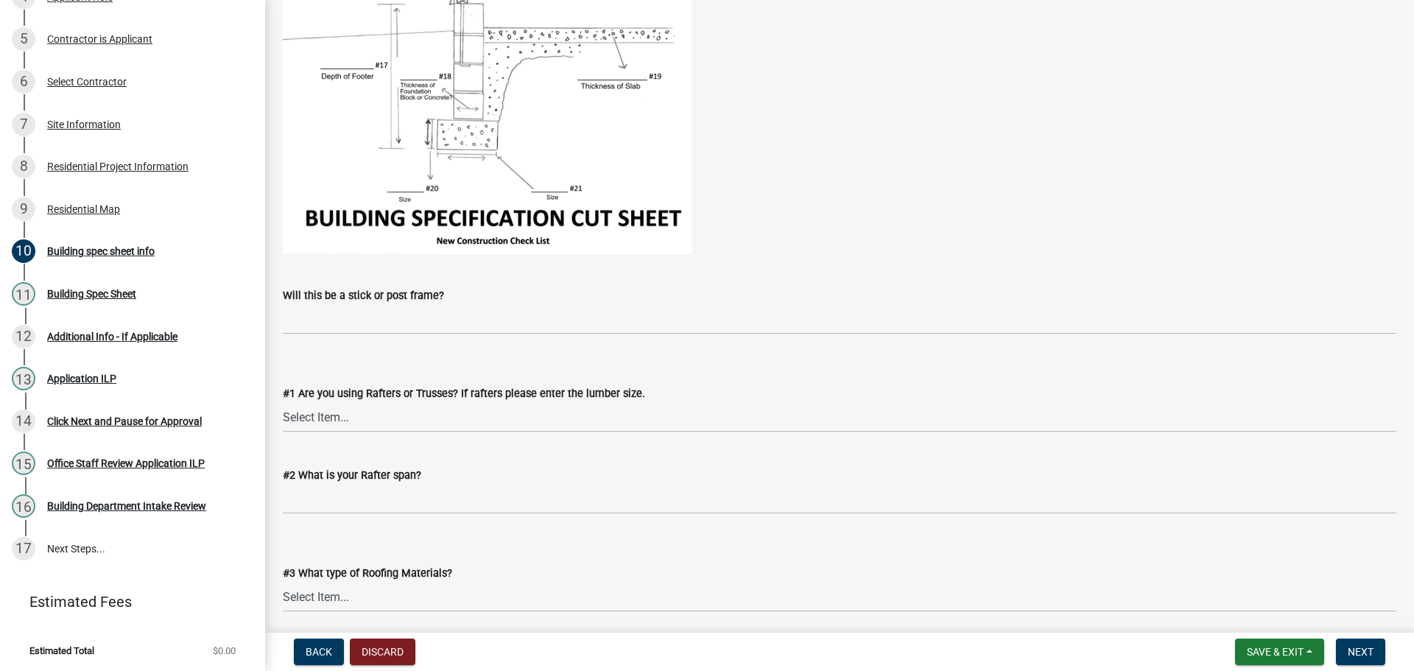
scroll to position [368, 0]
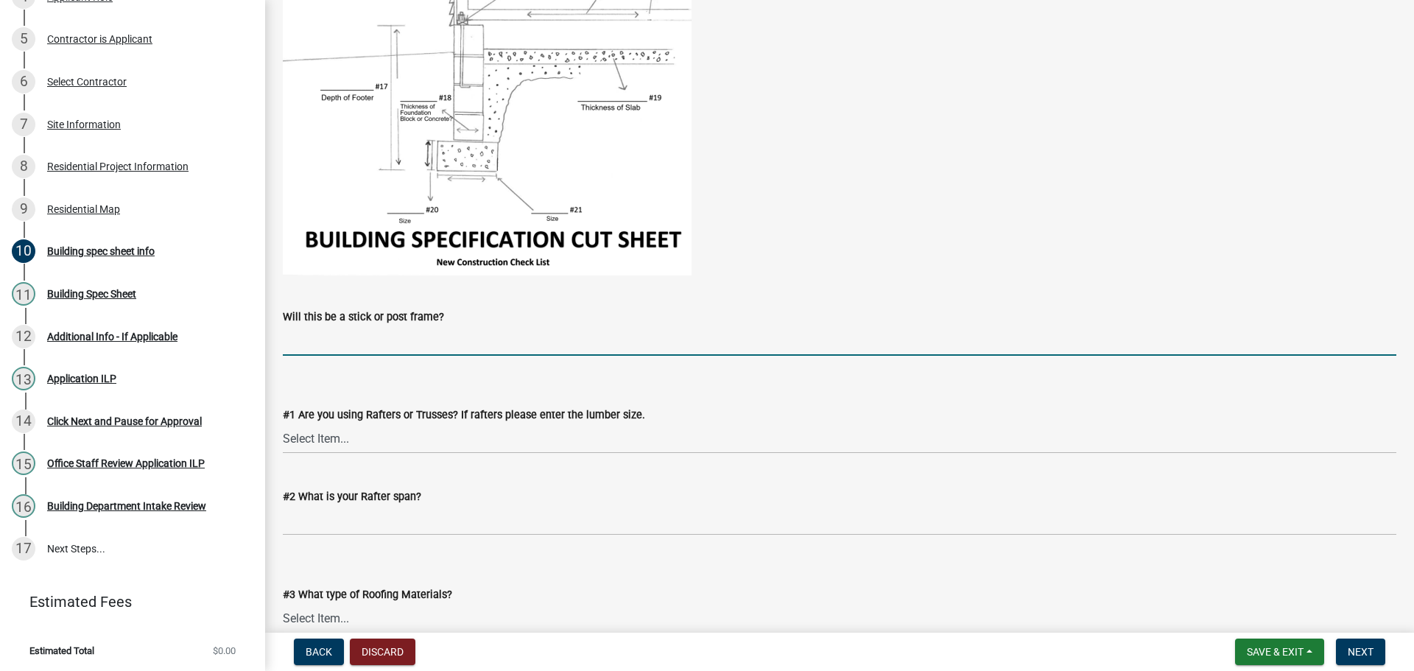
click at [433, 335] on input "Will this be a stick or post frame?" at bounding box center [839, 340] width 1113 height 30
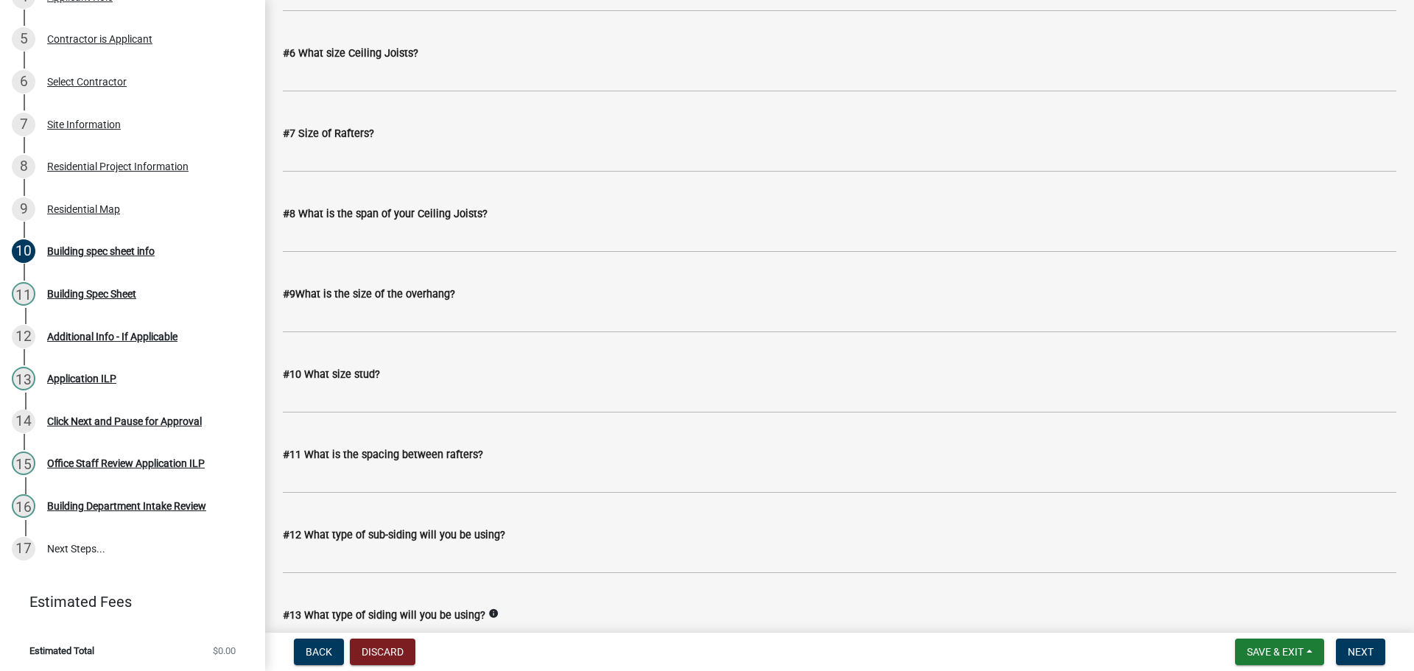
scroll to position [1178, 0]
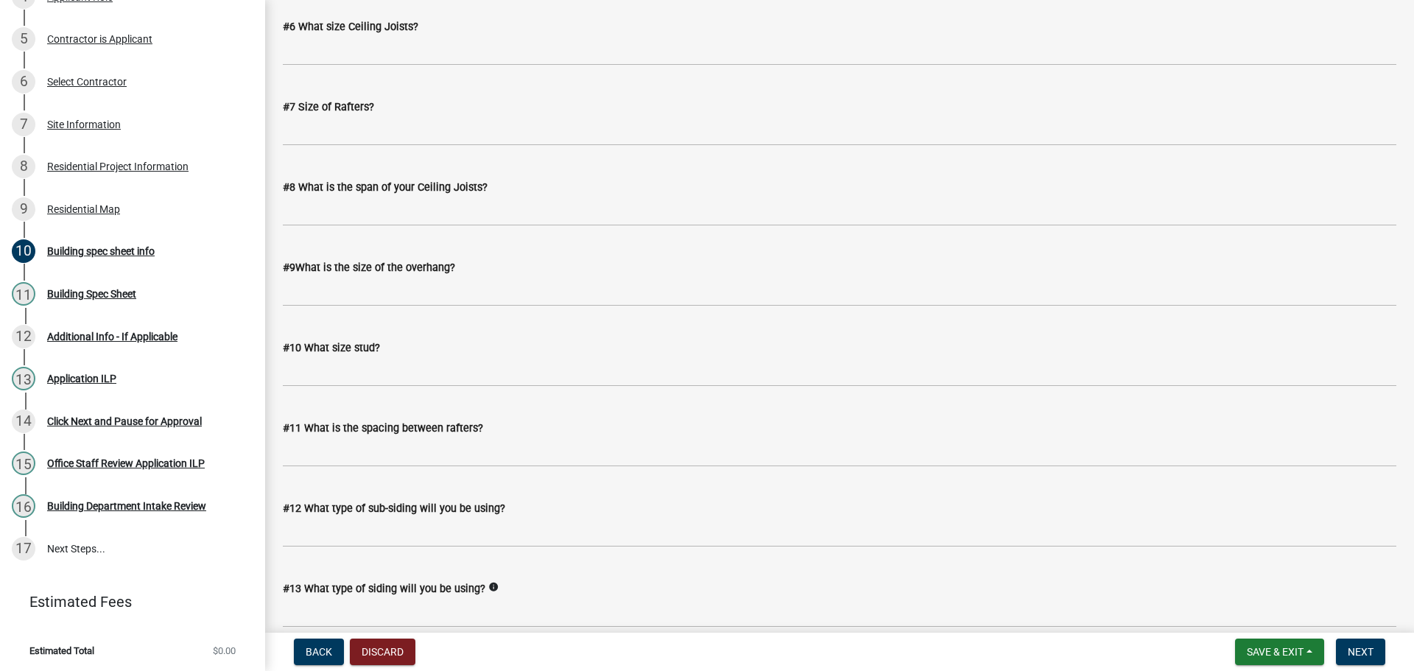
type input "post"
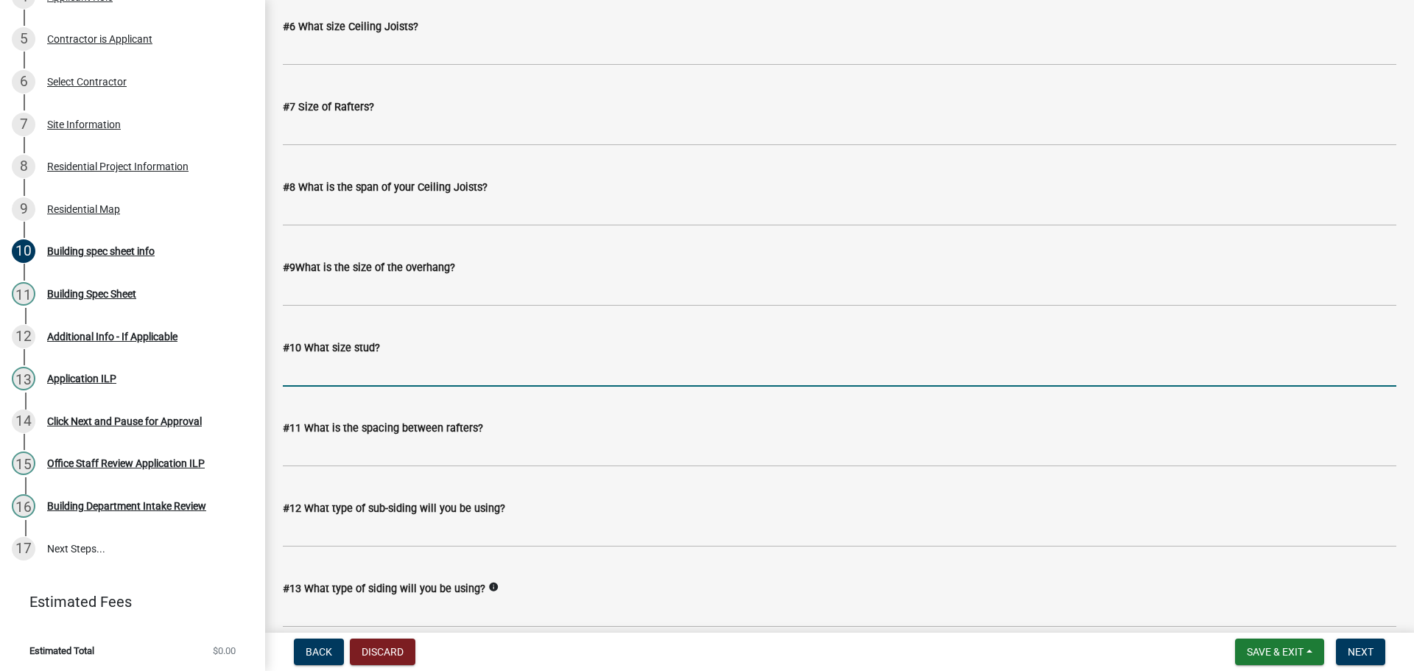
click at [452, 364] on input "#10 What size stud?" at bounding box center [839, 371] width 1113 height 30
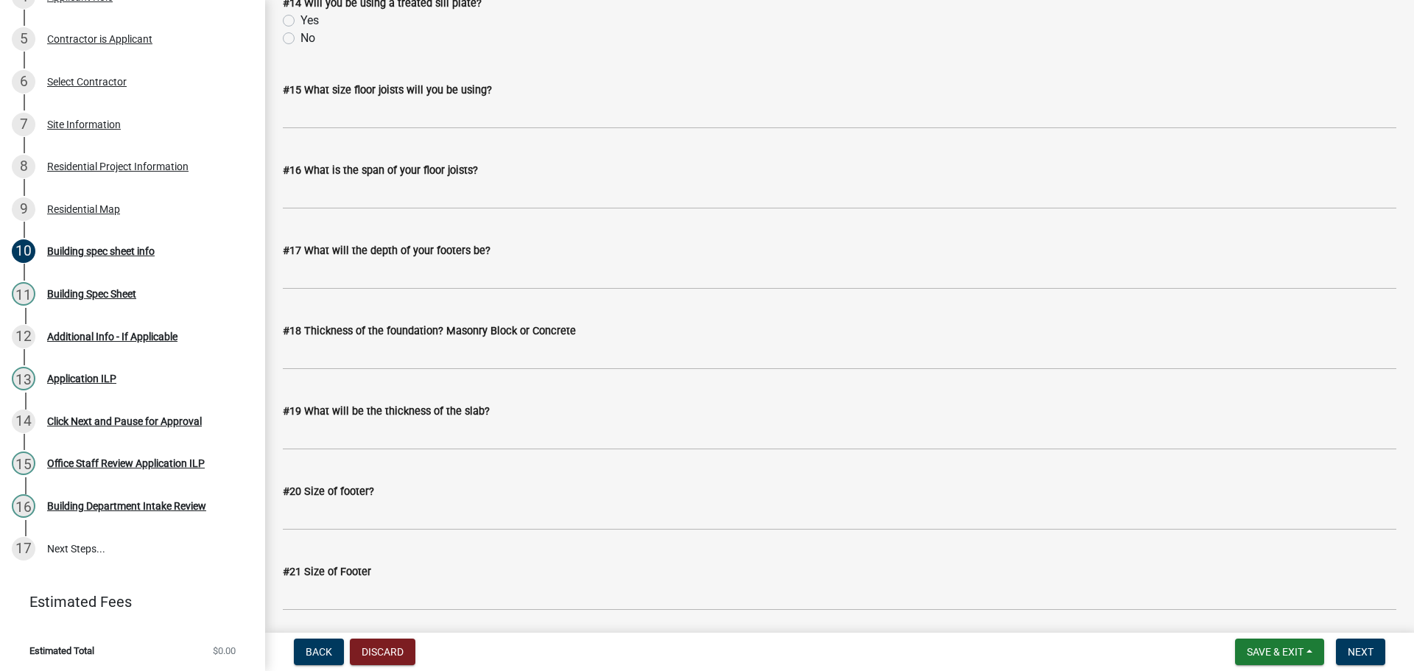
scroll to position [1894, 0]
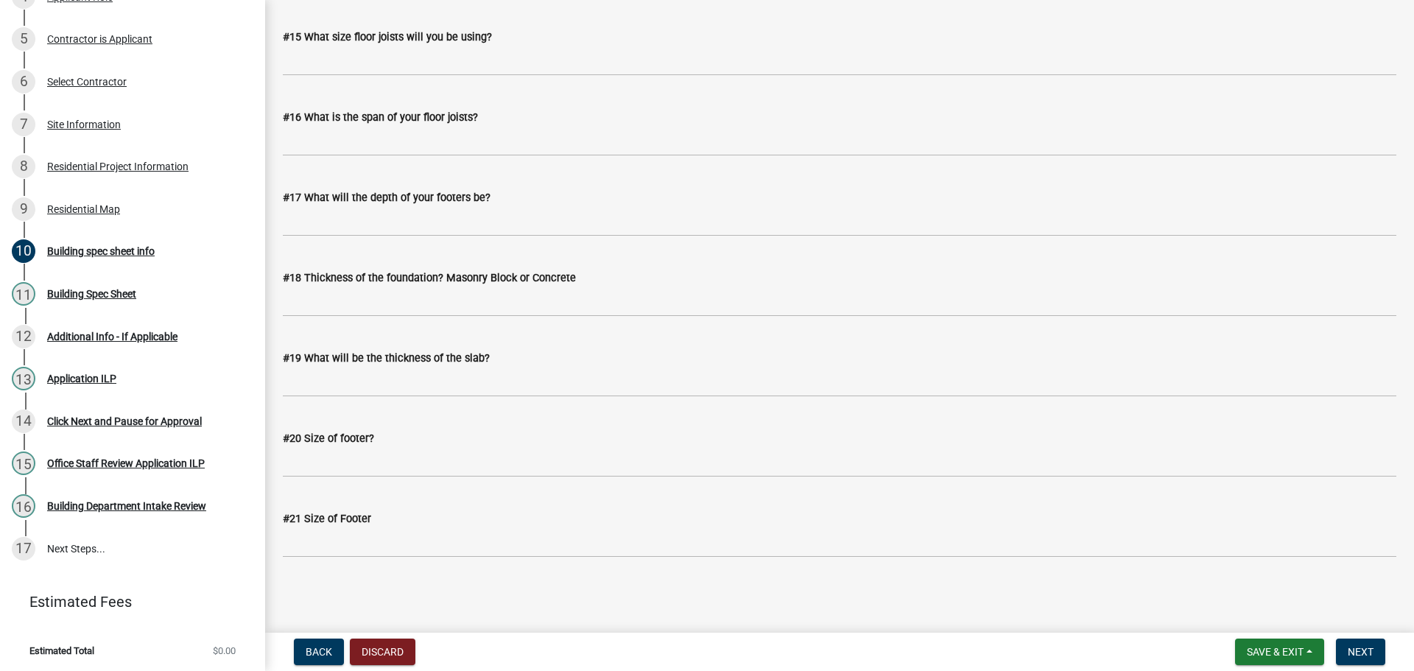
type input "4x4"
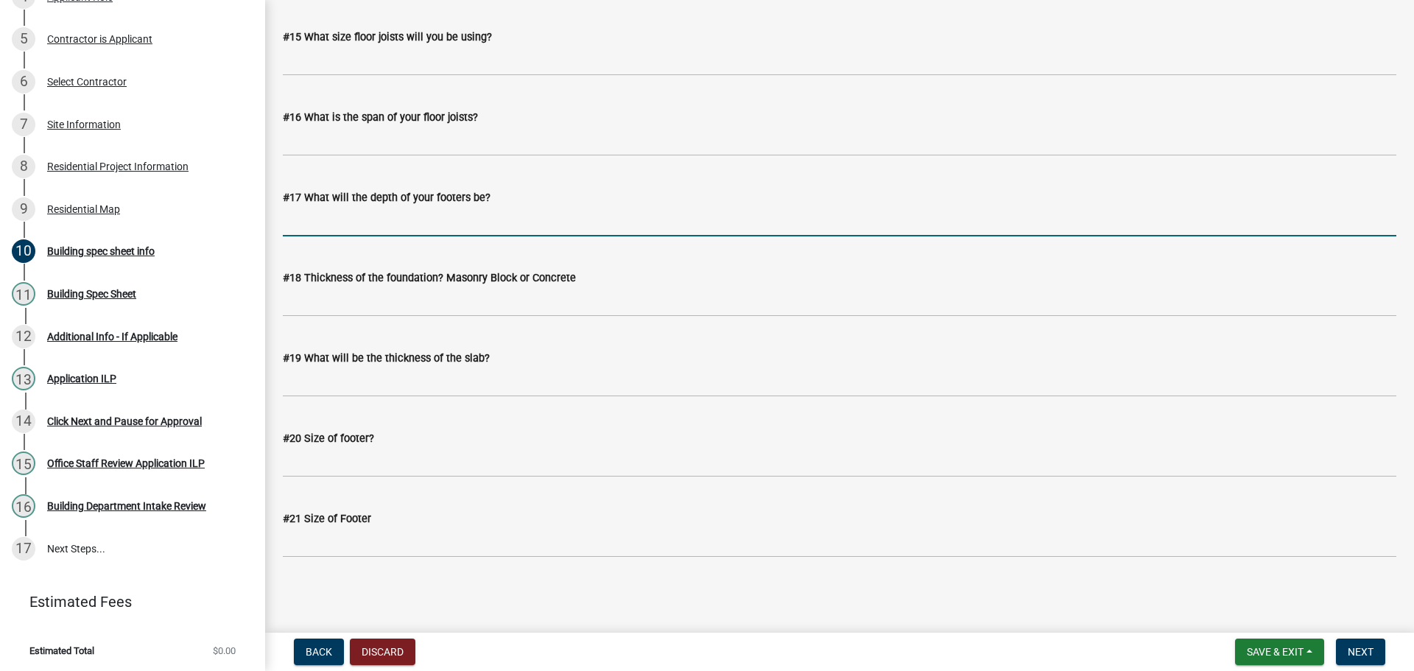
click at [383, 230] on input "#17 What will the depth of your footers be?" at bounding box center [839, 221] width 1113 height 30
type input "3ft"
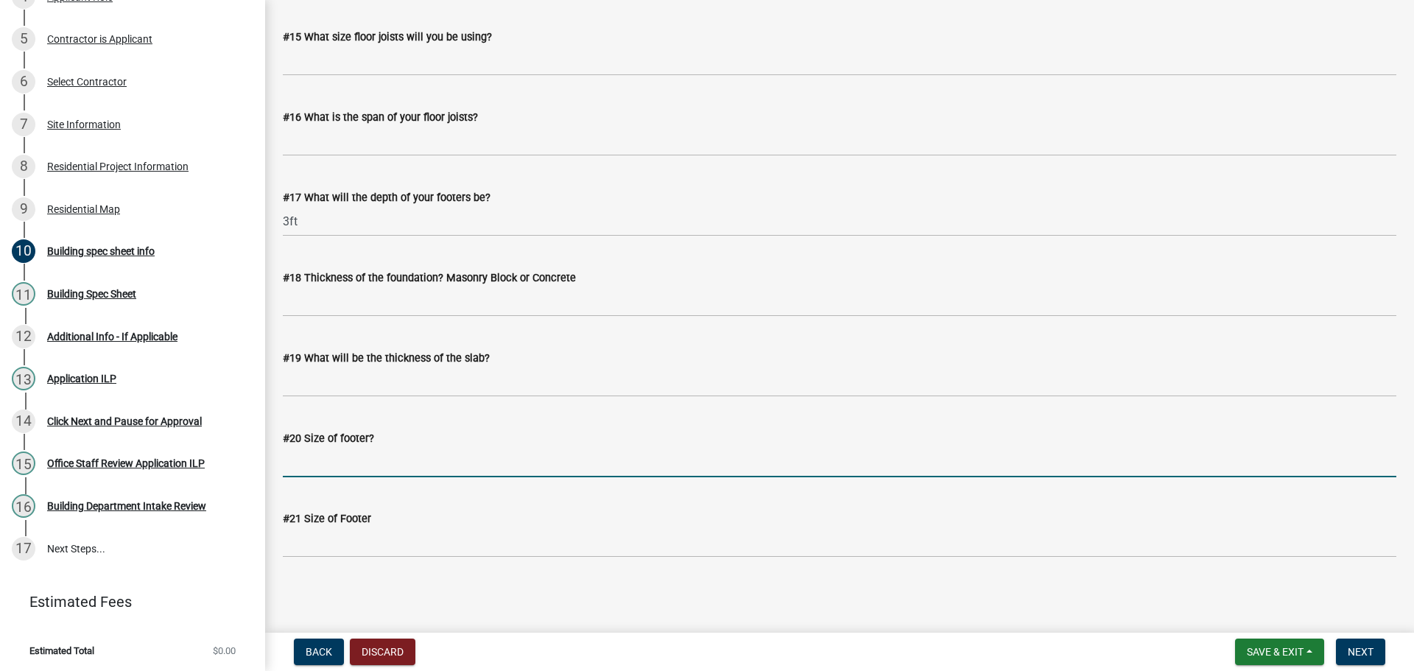
click at [426, 460] on input "#20 Size of footer?" at bounding box center [839, 462] width 1113 height 30
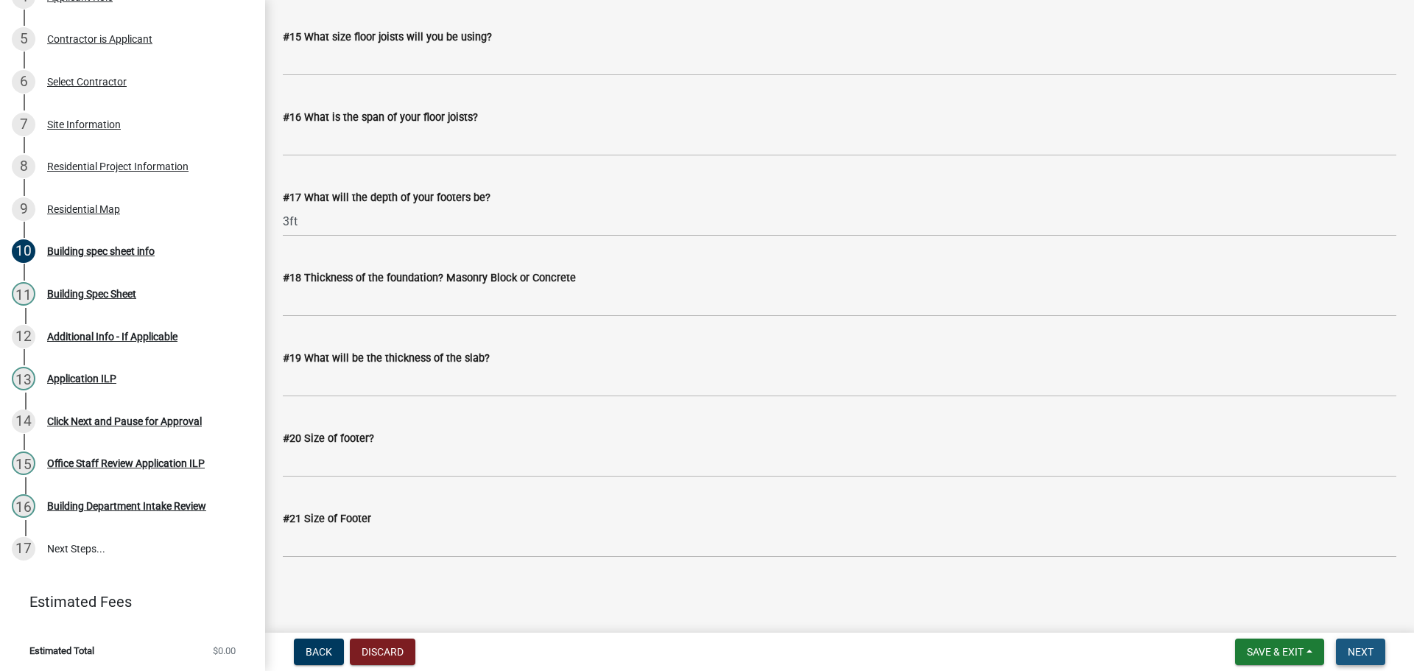
click at [1378, 655] on button "Next" at bounding box center [1360, 651] width 49 height 27
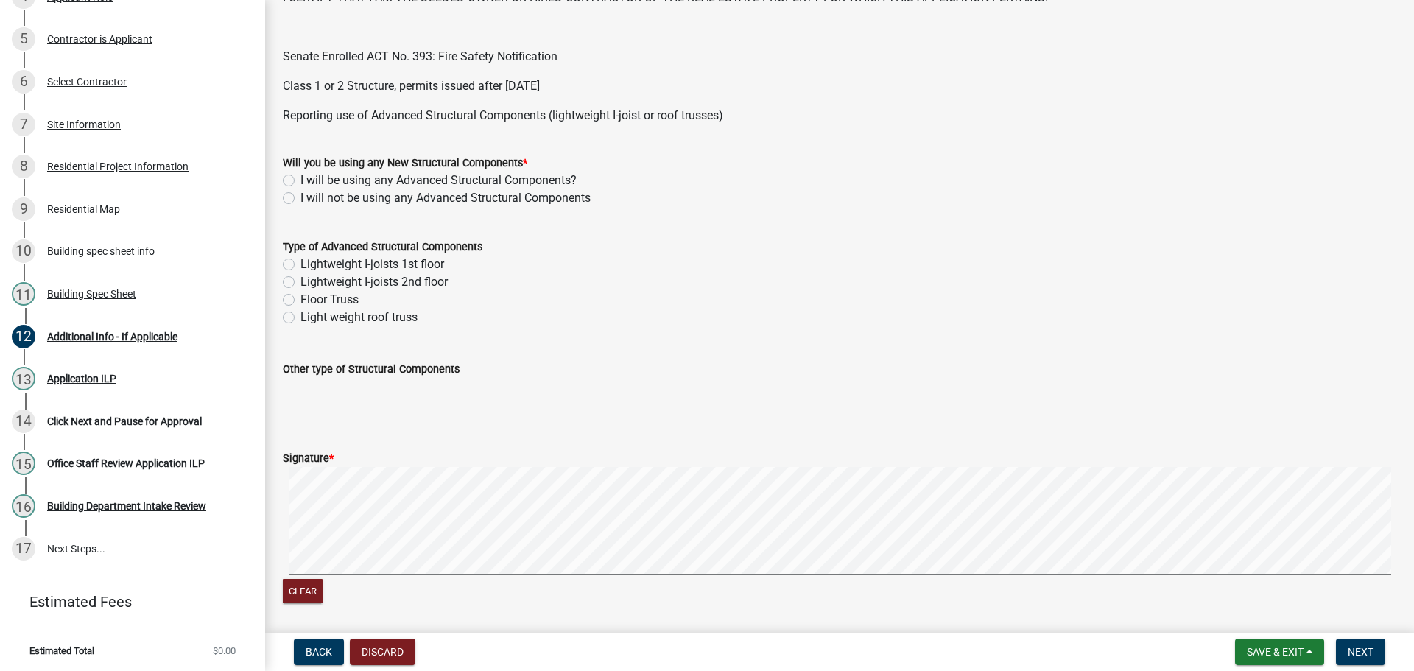
scroll to position [515, 0]
click at [286, 190] on div "I will not be using any Advanced Structural Components" at bounding box center [839, 197] width 1113 height 18
click at [300, 197] on label "I will not be using any Advanced Structural Components" at bounding box center [445, 197] width 290 height 18
click at [300, 197] on input "I will not be using any Advanced Structural Components" at bounding box center [305, 193] width 10 height 10
radio input "true"
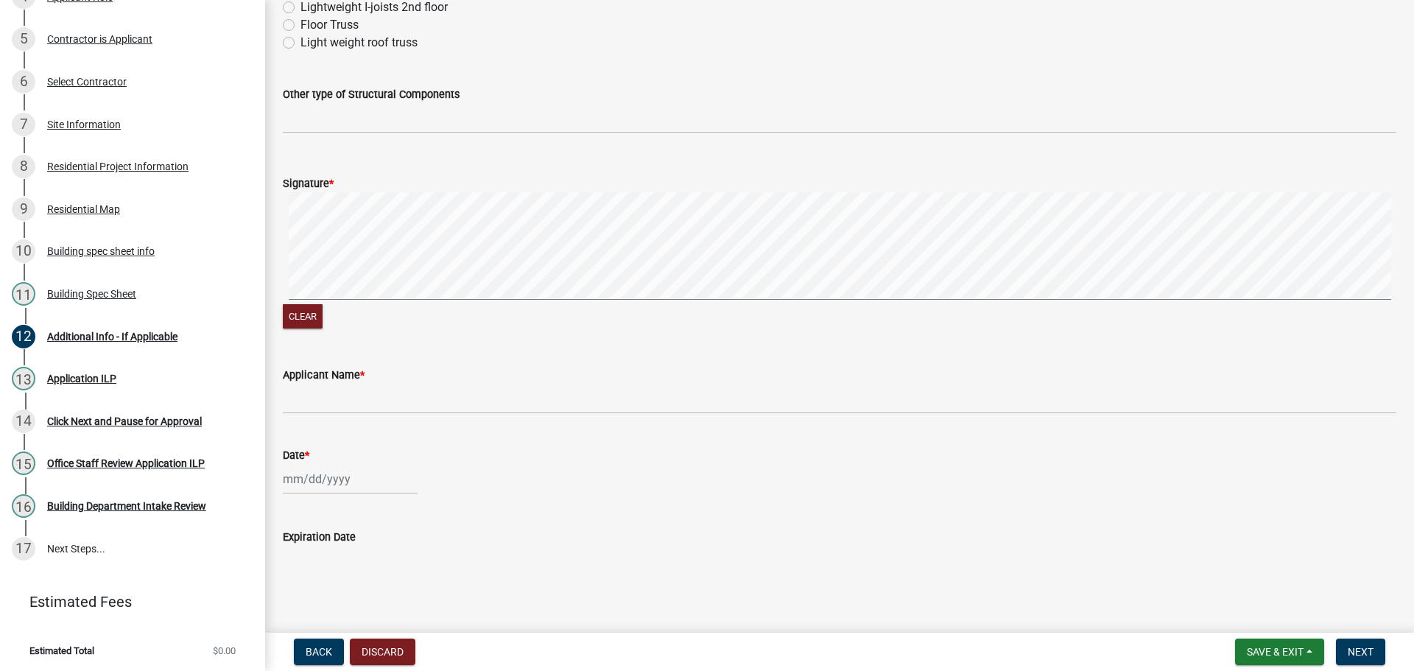
scroll to position [808, 0]
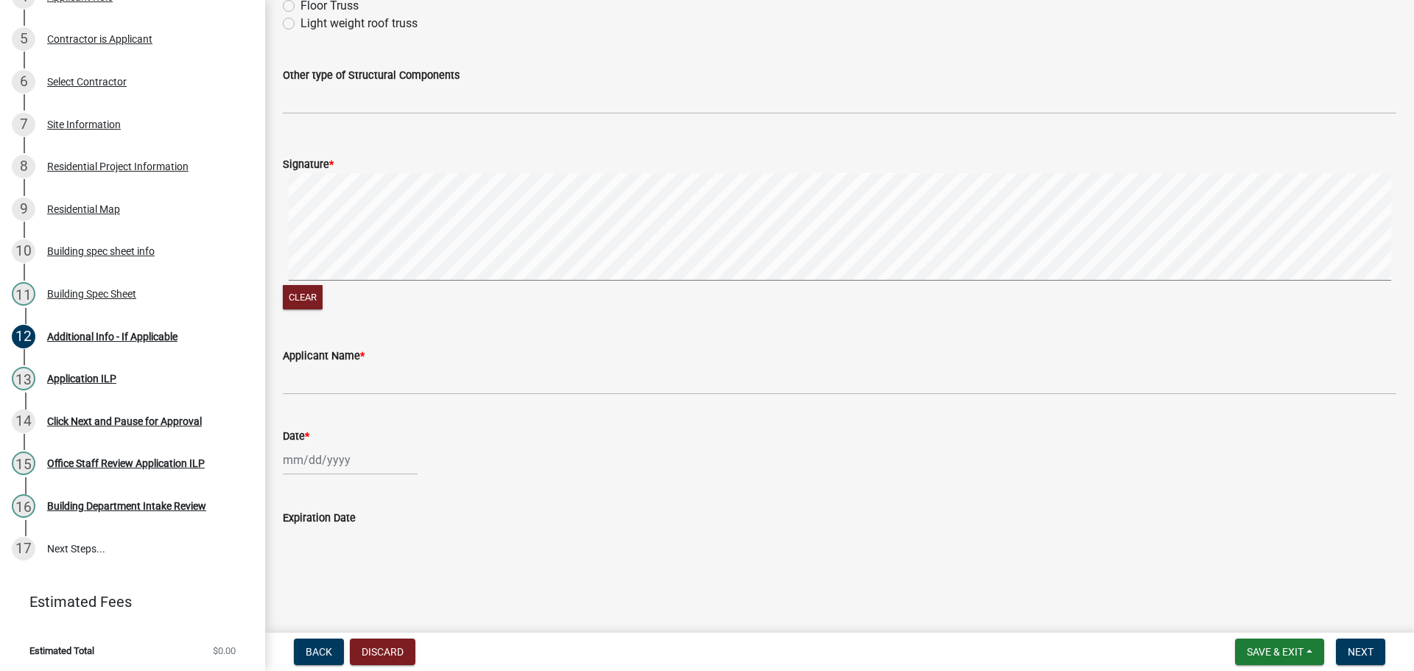
click at [315, 302] on button "Clear" at bounding box center [303, 297] width 40 height 24
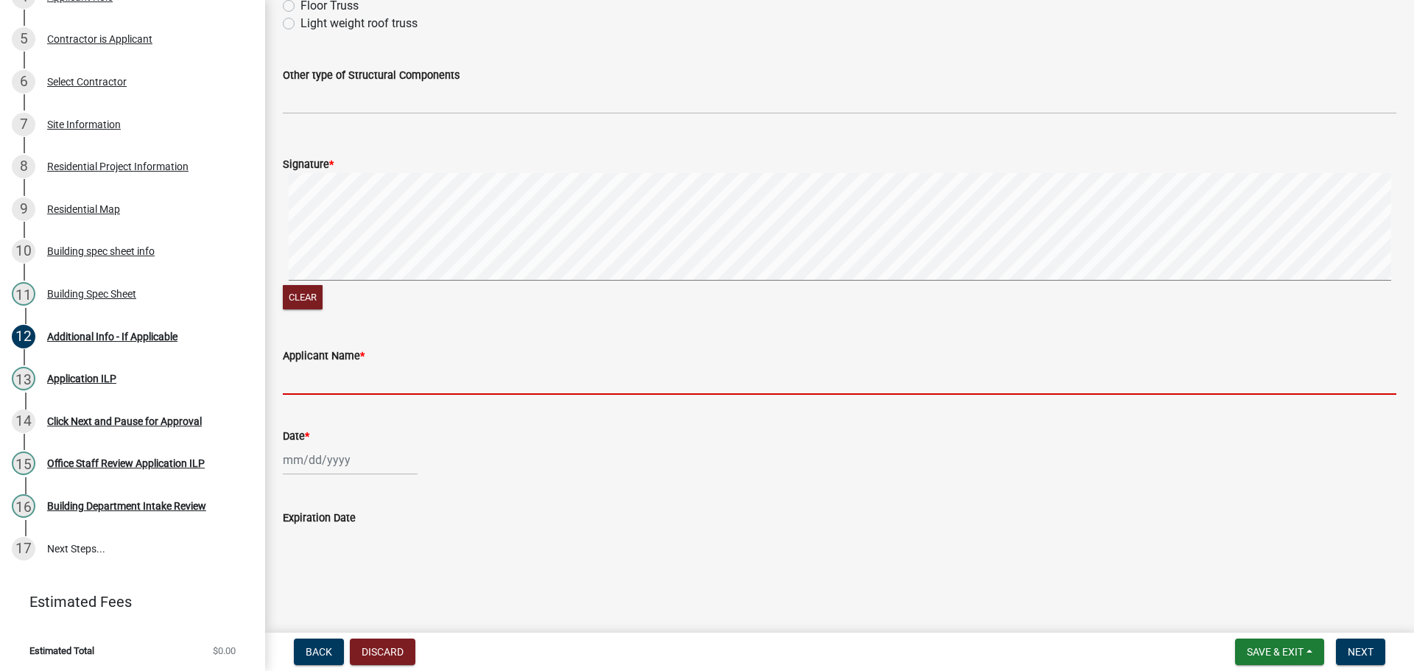
click at [511, 387] on input "Applicant Name *" at bounding box center [839, 379] width 1113 height 30
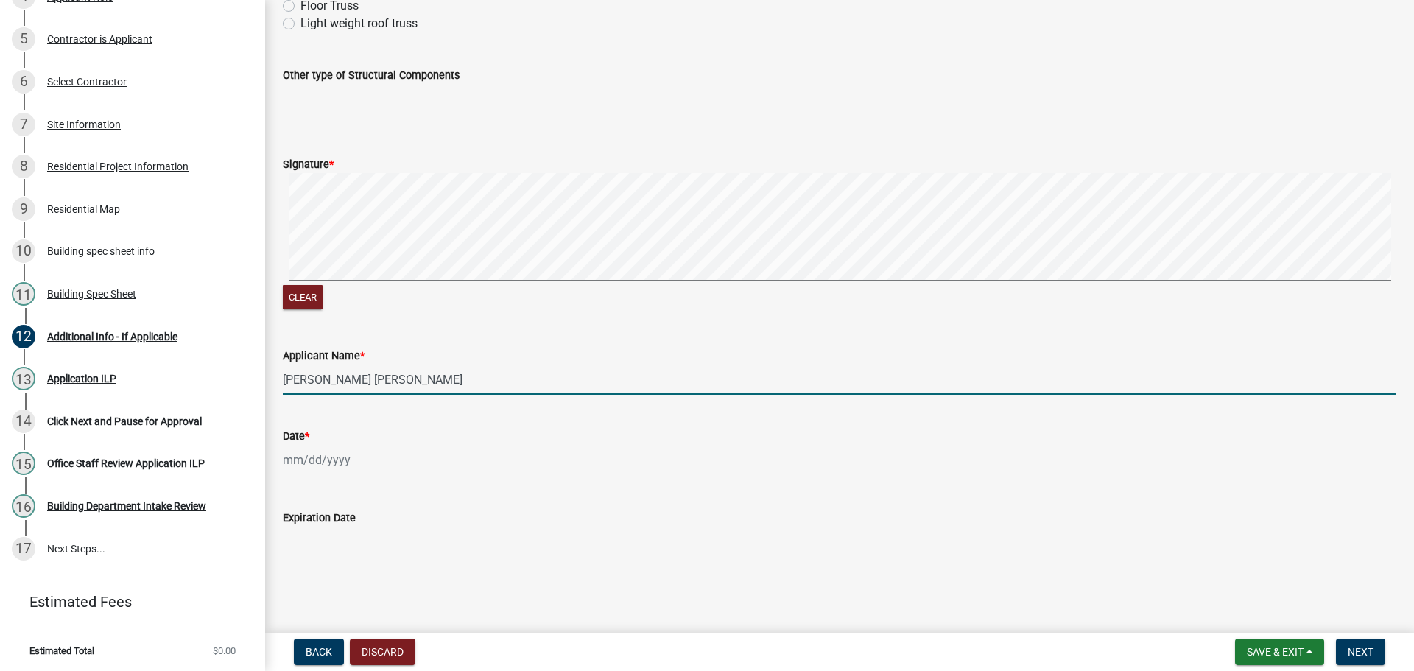
type input "Domingo Sebastian Hernandez"
click at [364, 458] on div at bounding box center [350, 460] width 135 height 30
select select "9"
select select "2025"
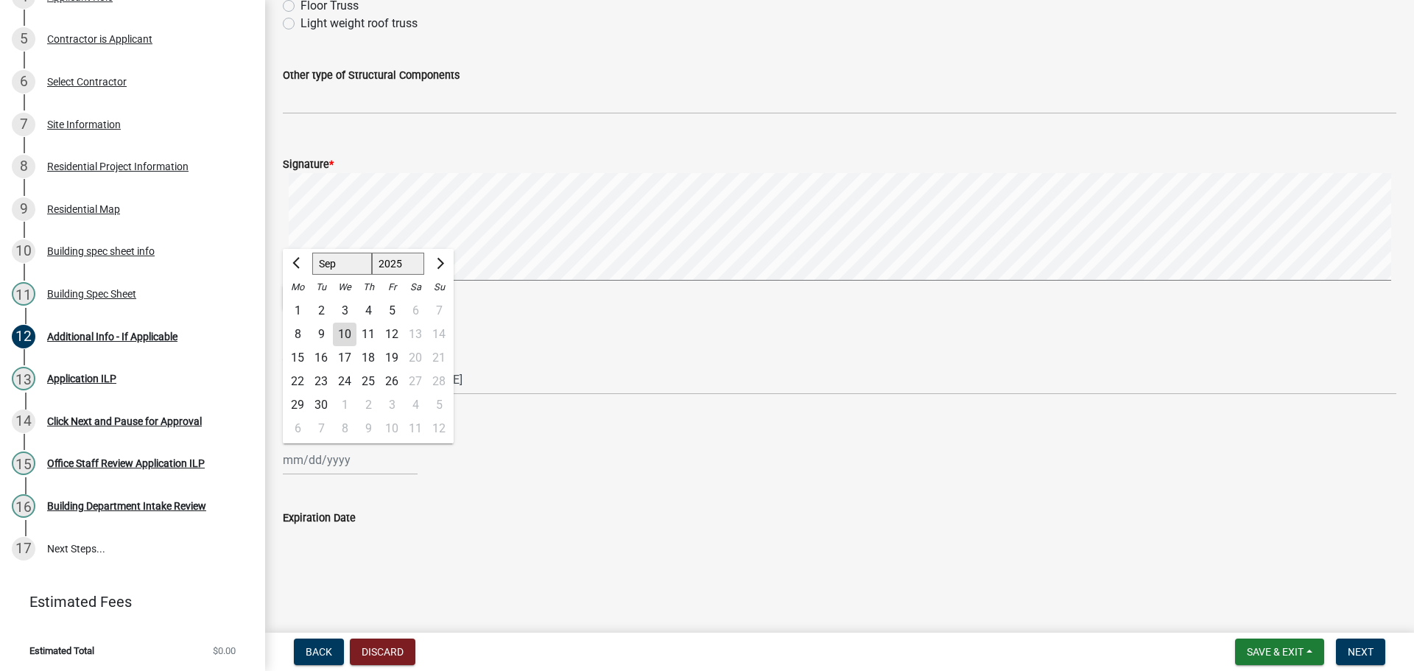
click at [348, 330] on div "10" at bounding box center [345, 334] width 24 height 24
type input "[DATE]"
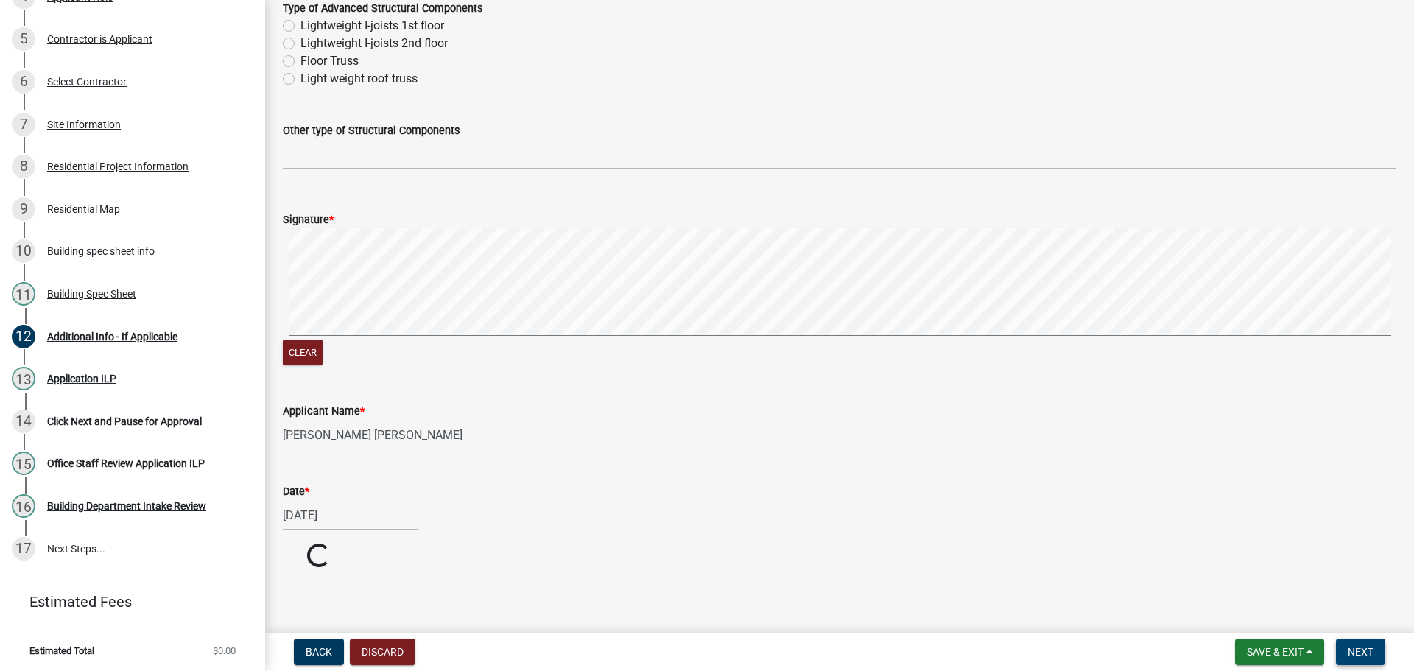
click at [1371, 644] on button "Next" at bounding box center [1360, 651] width 49 height 27
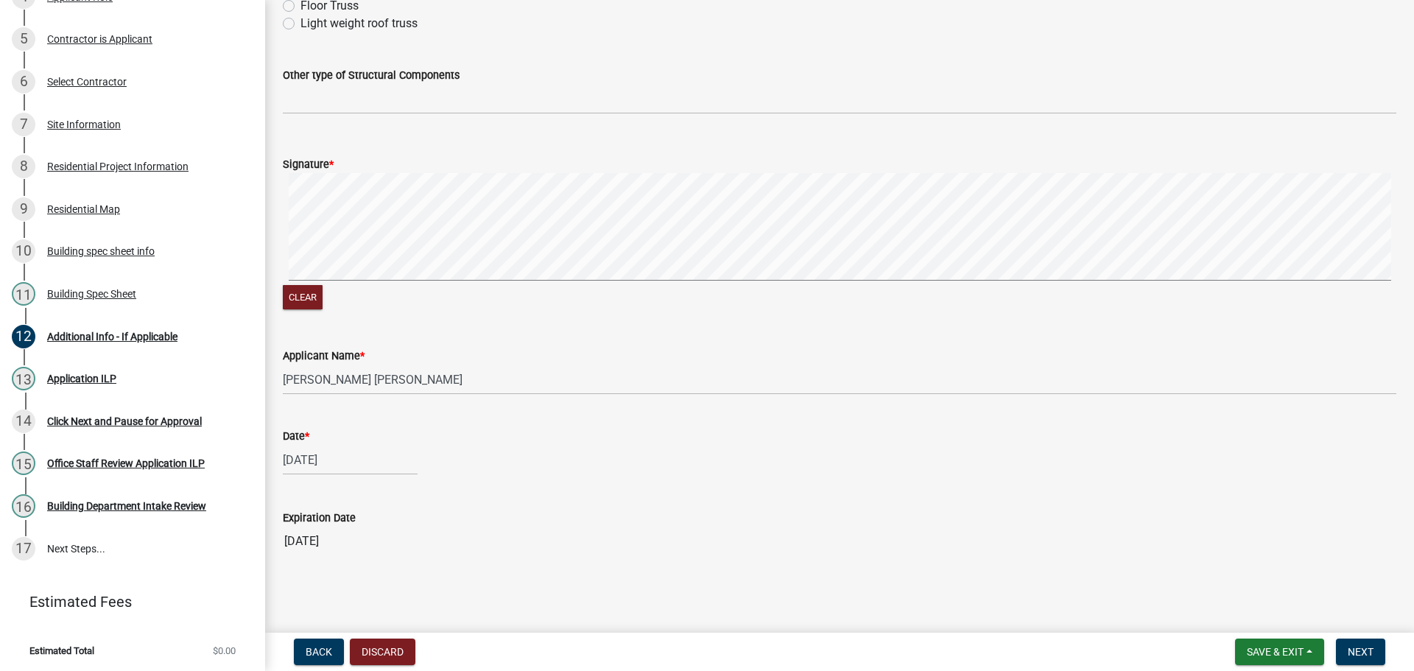
click at [1299, 526] on input "09/10/2026" at bounding box center [839, 540] width 1113 height 29
click at [1363, 633] on nav "Back Discard Save & Exit Save Save & Exit Next" at bounding box center [839, 651] width 1149 height 38
click at [1363, 649] on span "Next" at bounding box center [1360, 652] width 26 height 12
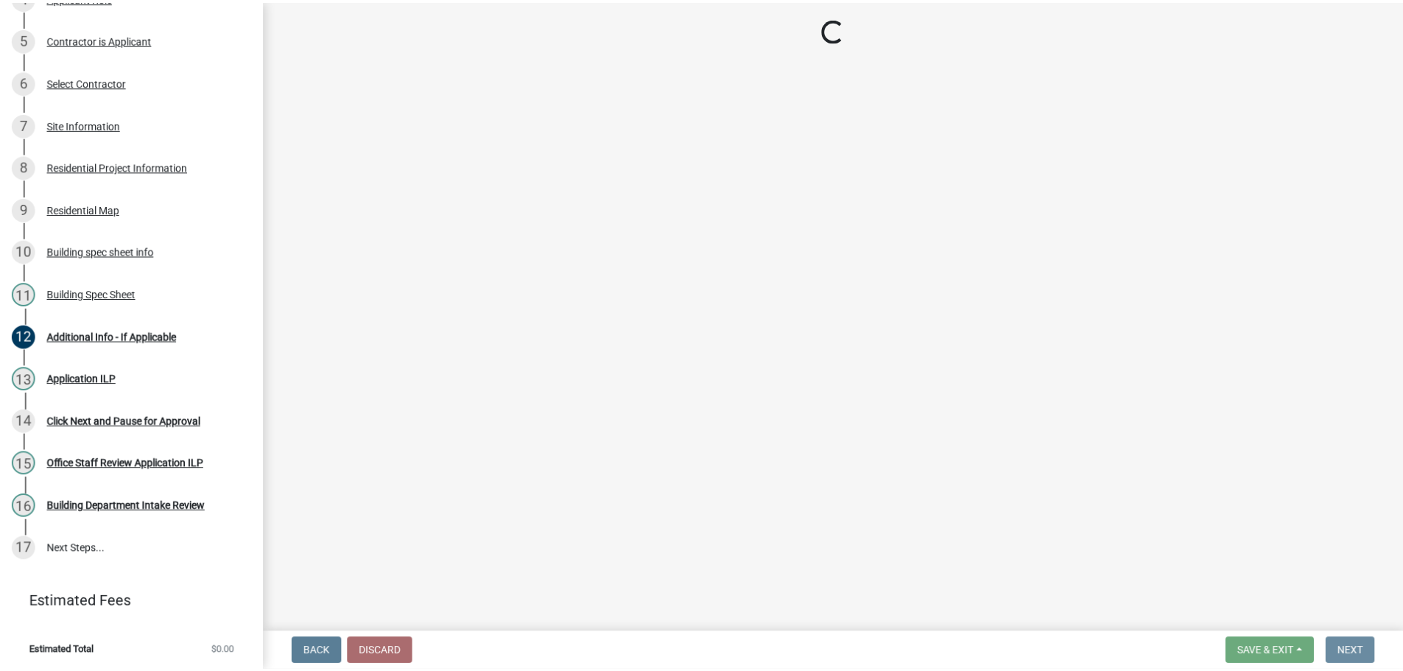
scroll to position [0, 0]
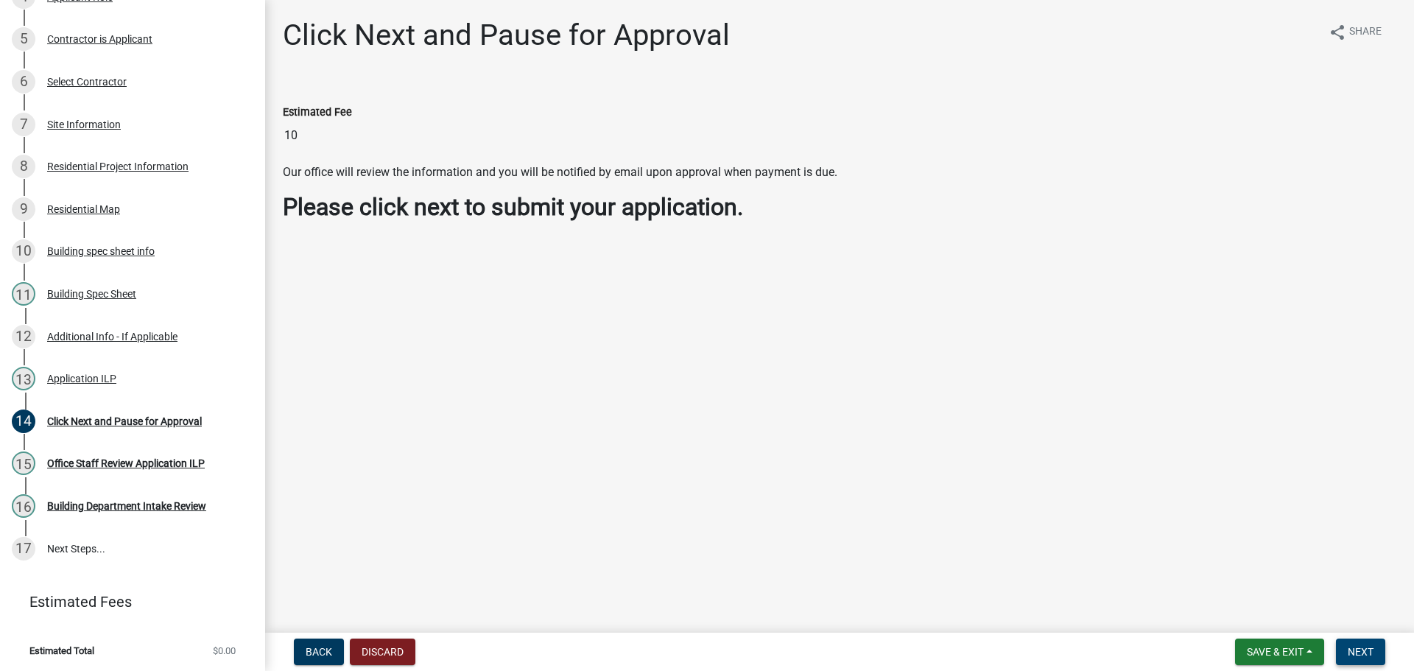
click at [1361, 649] on span "Next" at bounding box center [1360, 652] width 26 height 12
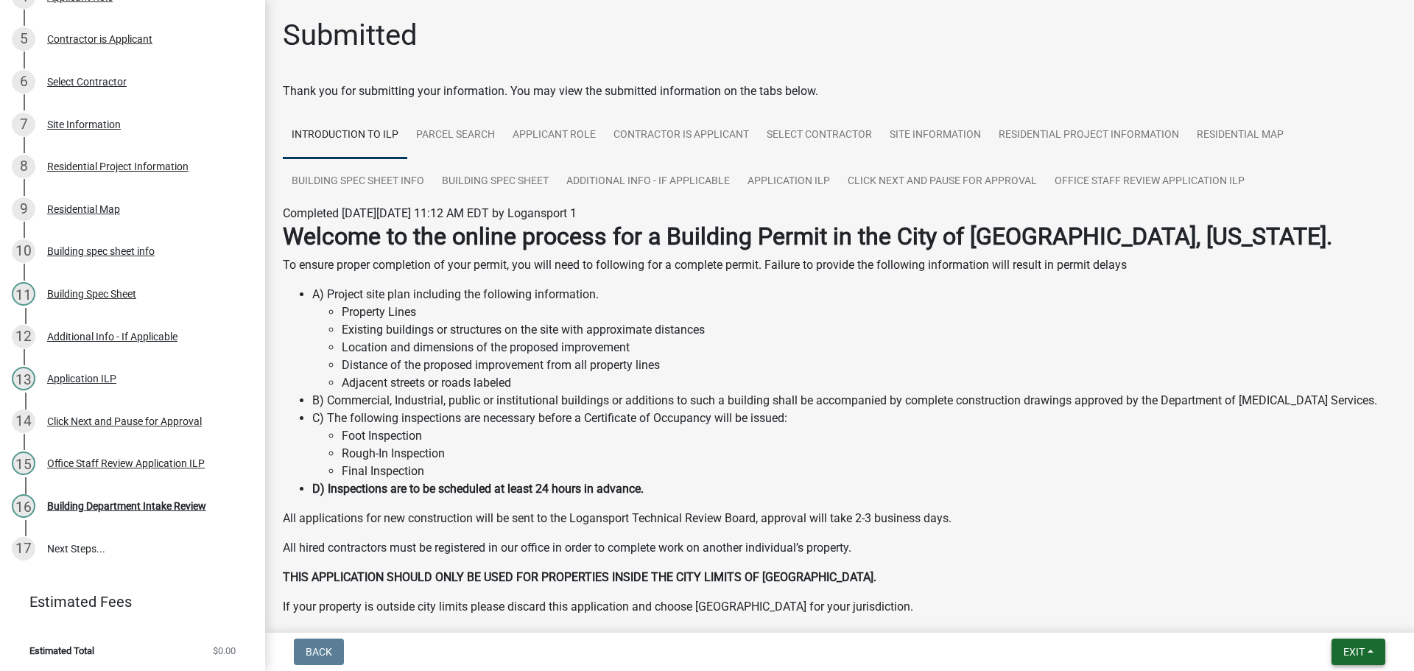
click at [1335, 649] on button "Exit" at bounding box center [1358, 651] width 54 height 27
click at [1322, 615] on button "Save & Exit" at bounding box center [1326, 613] width 118 height 35
